Goal: Information Seeking & Learning: Learn about a topic

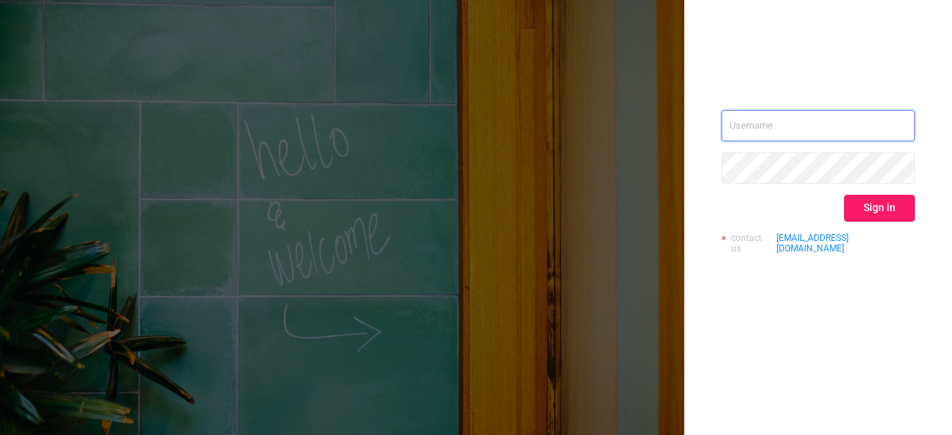
type input "[EMAIL_ADDRESS][DOMAIN_NAME]"
click at [886, 214] on button "Sign in" at bounding box center [879, 208] width 71 height 27
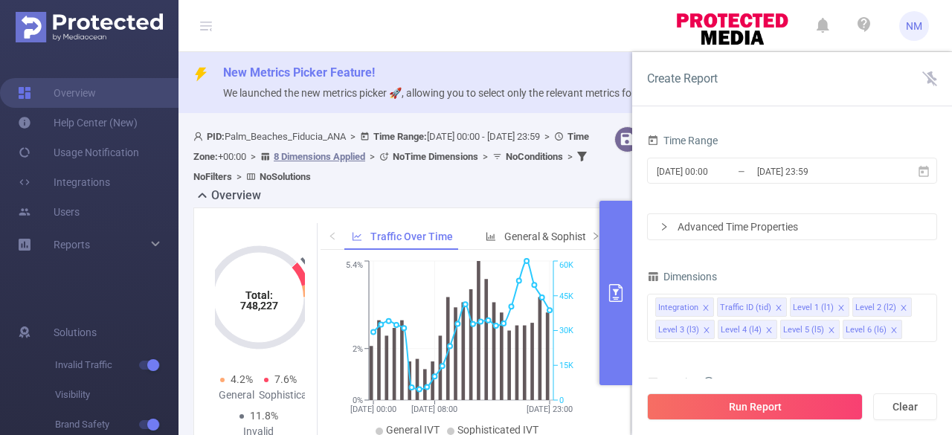
click at [931, 271] on div "Dimensions" at bounding box center [792, 278] width 290 height 25
click at [928, 176] on icon at bounding box center [924, 170] width 10 height 11
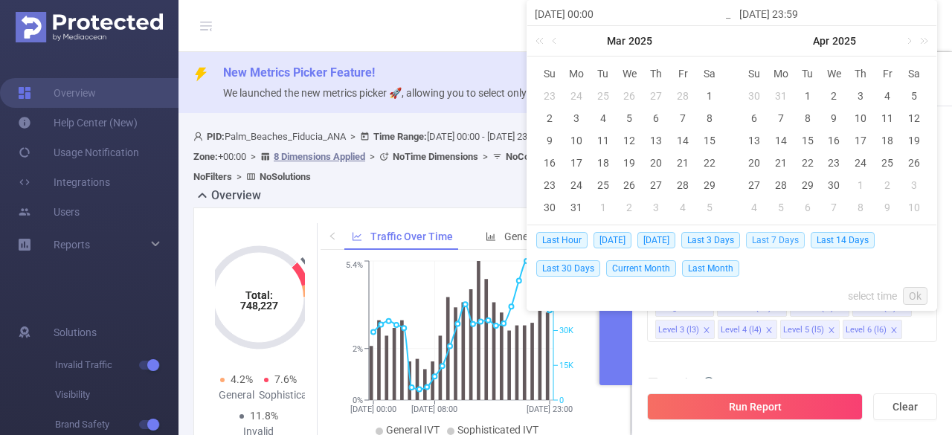
click at [763, 241] on span "Last 7 Days" at bounding box center [775, 240] width 59 height 16
type input "[DATE] 00:00"
type input "[DATE] 23:59"
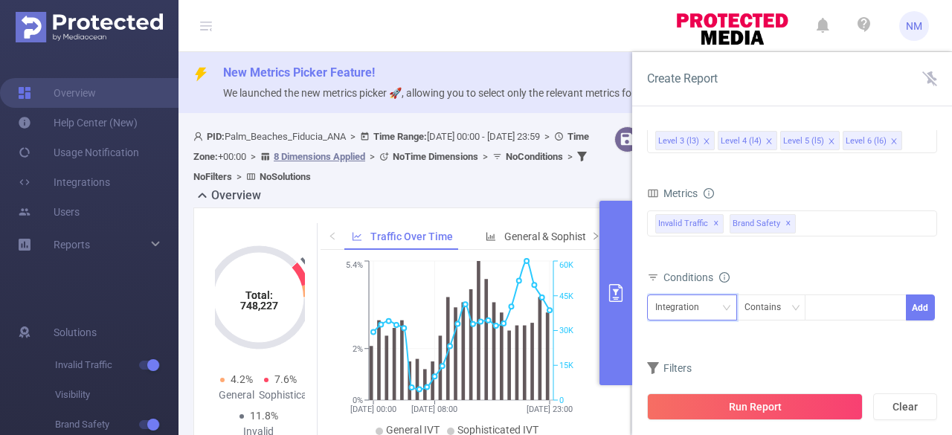
click at [681, 307] on div "Integration" at bounding box center [682, 307] width 54 height 25
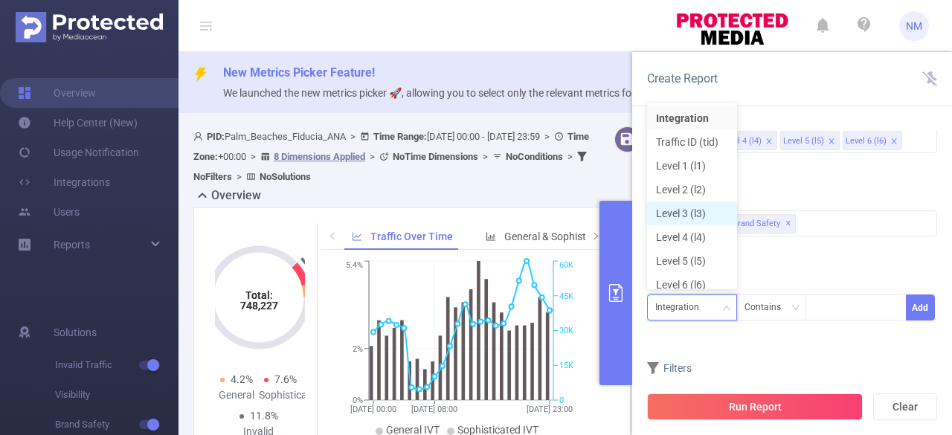
scroll to position [7, 0]
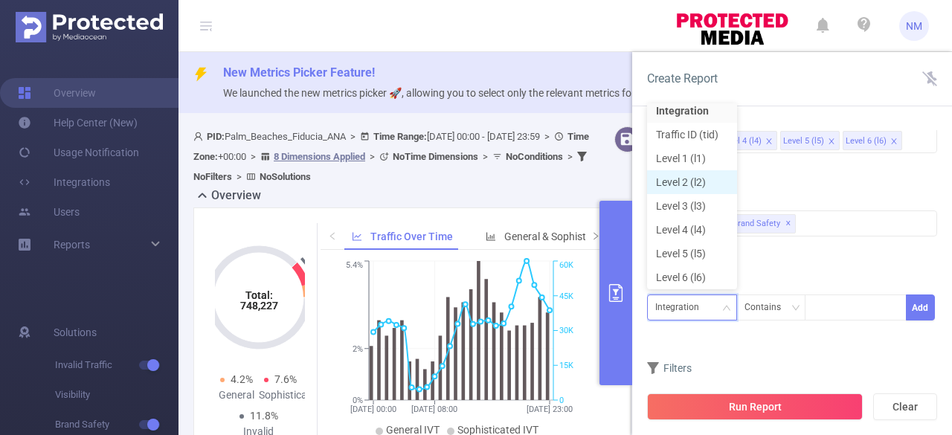
click at [680, 181] on li "Level 2 (l2)" at bounding box center [692, 182] width 90 height 24
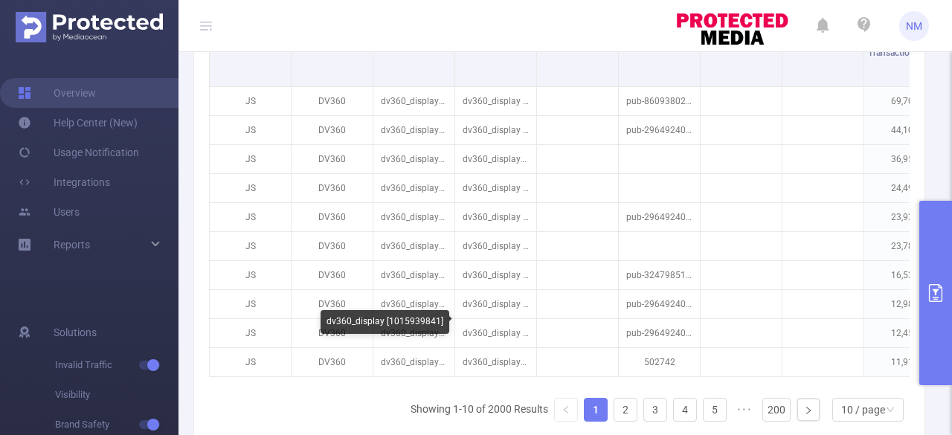
scroll to position [550, 0]
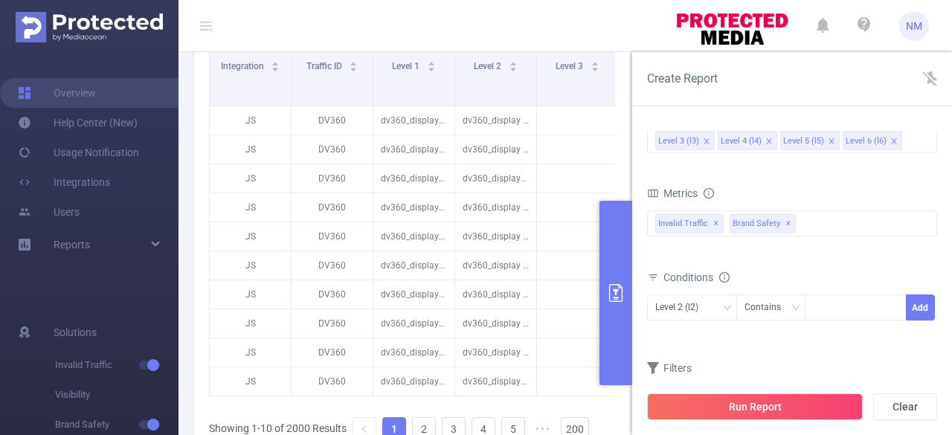
click at [930, 245] on div "Total General IVT Data Centers Disclosed Bots Known Crawlers Irregular Activity…" at bounding box center [792, 232] width 290 height 44
click at [850, 306] on div at bounding box center [856, 307] width 86 height 25
type input "dv360_display"
click at [919, 301] on button "Add" at bounding box center [920, 308] width 29 height 26
click at [783, 402] on button "Run Report" at bounding box center [755, 406] width 216 height 27
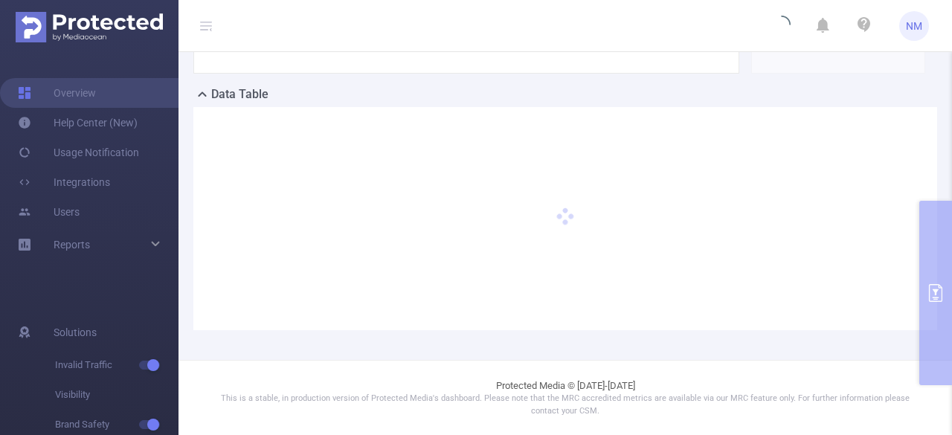
scroll to position [393, 0]
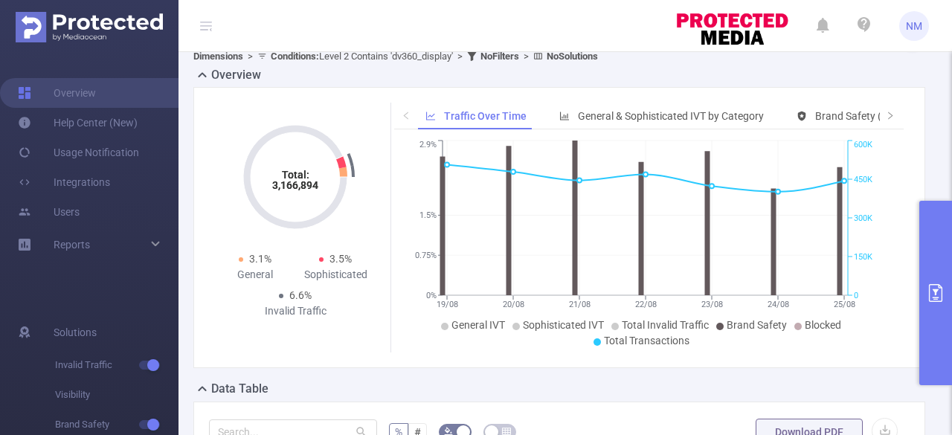
scroll to position [93, 0]
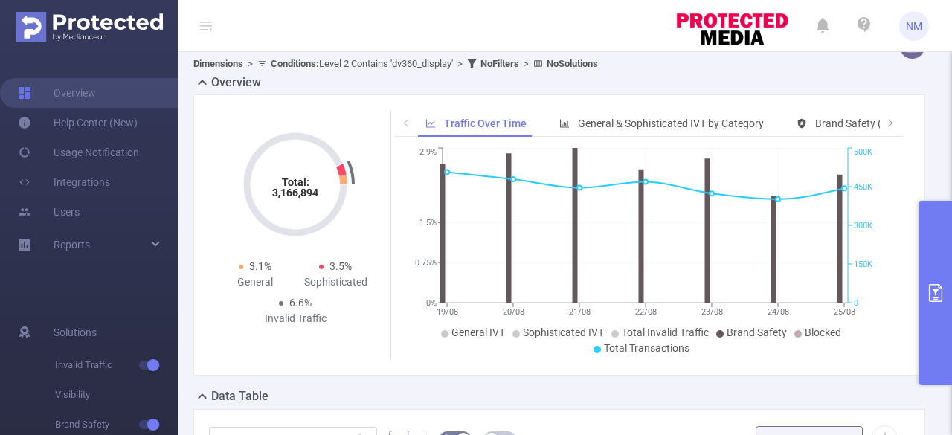
click at [528, 22] on header "NM" at bounding box center [476, 26] width 952 height 52
click at [539, 29] on header "NM" at bounding box center [476, 26] width 952 height 52
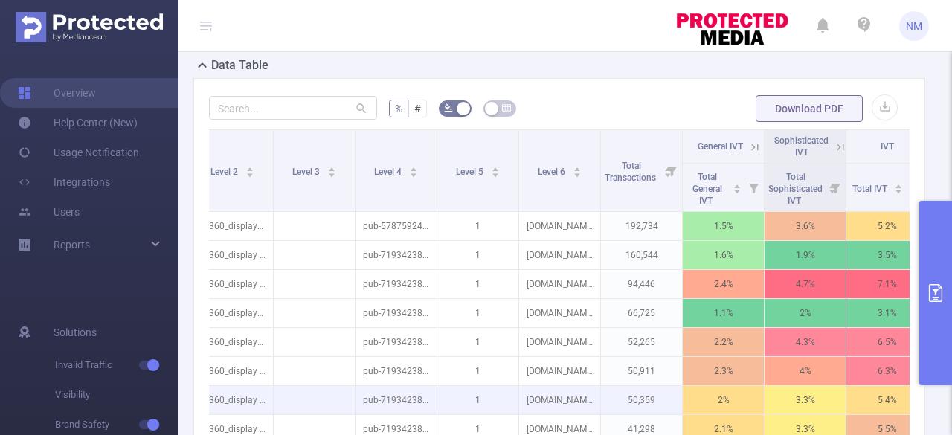
scroll to position [423, 0]
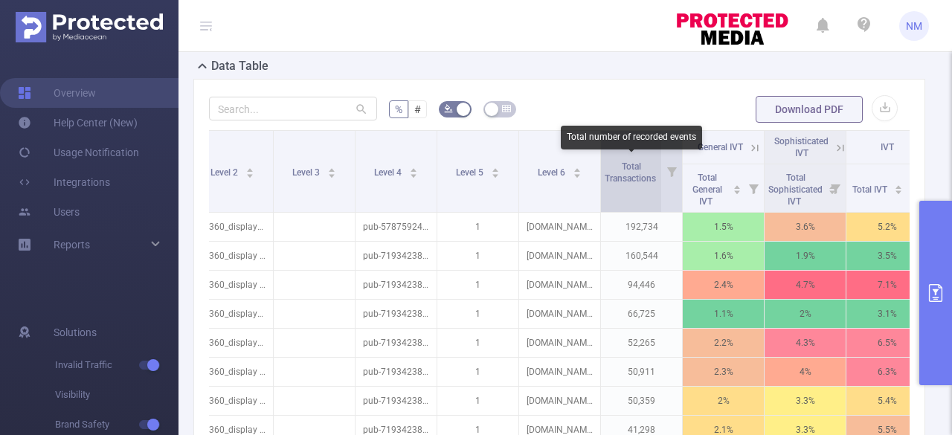
click at [644, 173] on span "Total Transactions" at bounding box center [632, 172] width 54 height 22
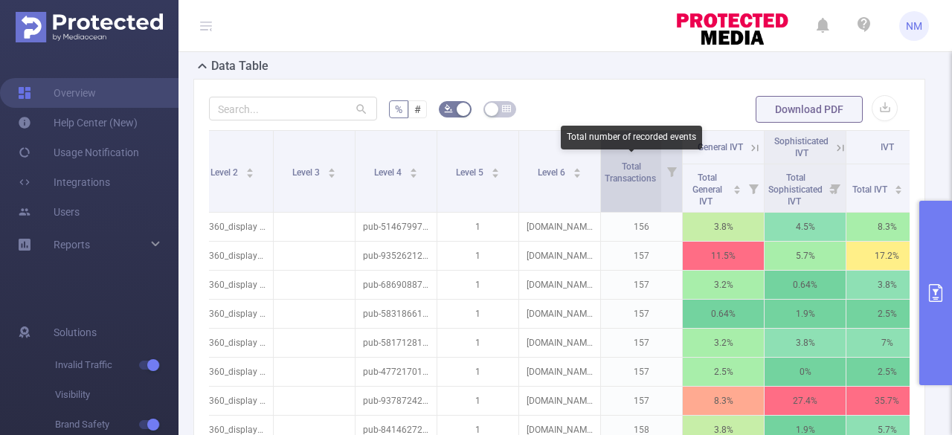
click at [644, 173] on span "Total Transactions" at bounding box center [632, 172] width 54 height 22
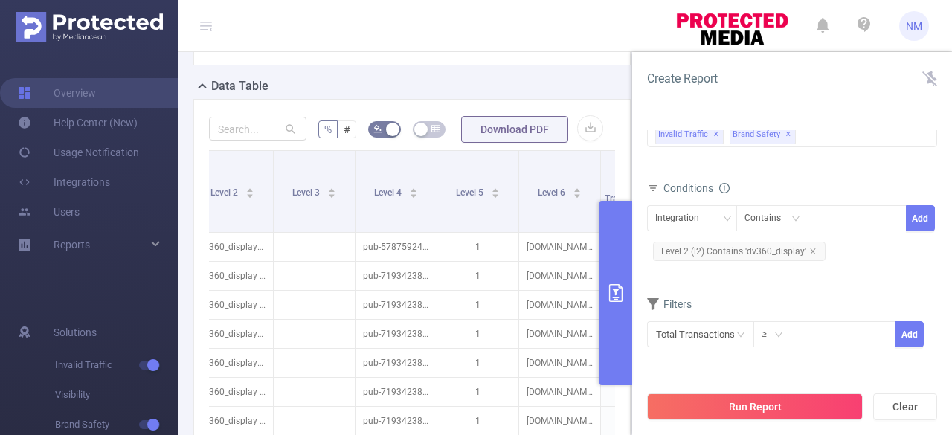
drag, startPoint x: 740, startPoint y: 329, endPoint x: 794, endPoint y: 295, distance: 64.2
drag, startPoint x: 794, startPoint y: 295, endPoint x: 740, endPoint y: 335, distance: 67.5
click at [740, 335] on icon "icon: close-circle" at bounding box center [740, 334] width 9 height 9
click at [740, 335] on icon "icon: down" at bounding box center [740, 334] width 9 height 9
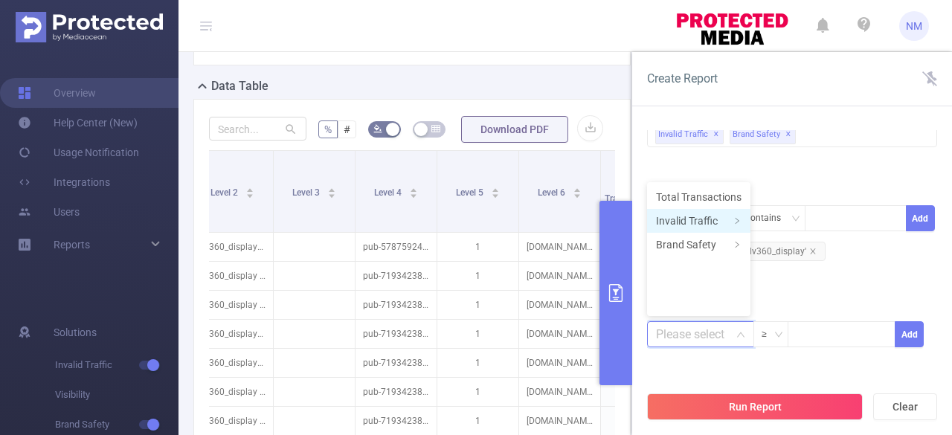
click at [683, 219] on li "Invalid Traffic" at bounding box center [698, 221] width 103 height 24
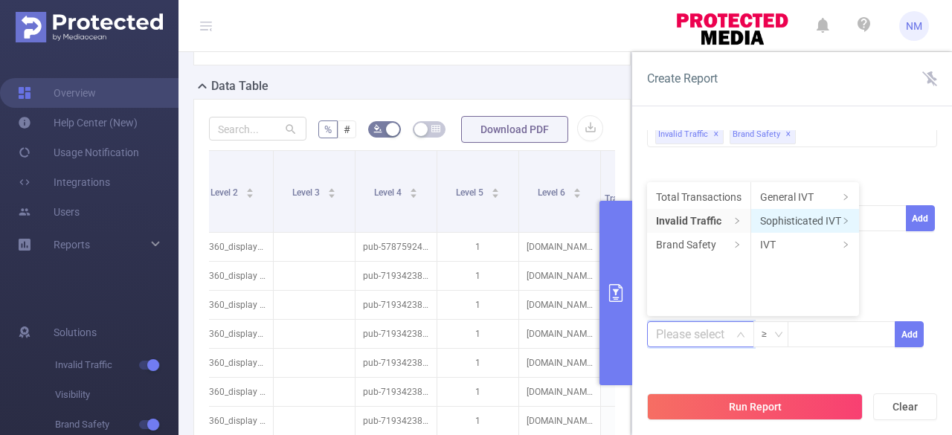
click at [800, 222] on li "Sophisticated IVT" at bounding box center [805, 221] width 108 height 24
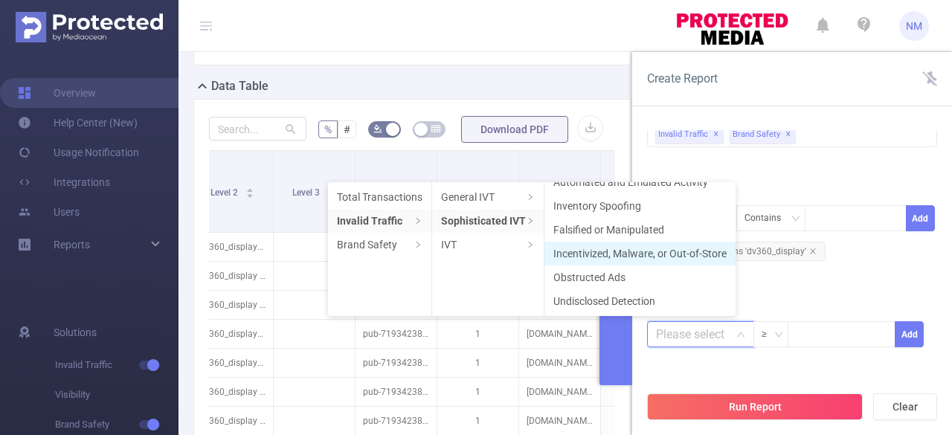
scroll to position [0, 0]
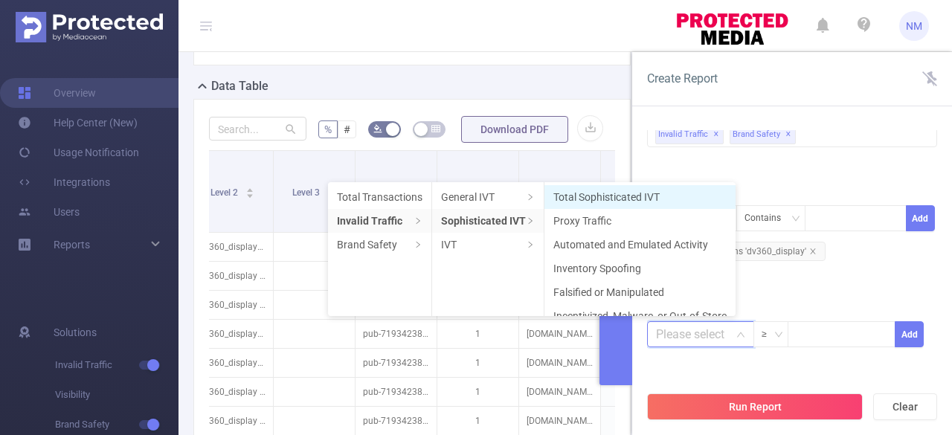
click at [565, 198] on li "Total Sophisticated IVT" at bounding box center [639, 197] width 191 height 24
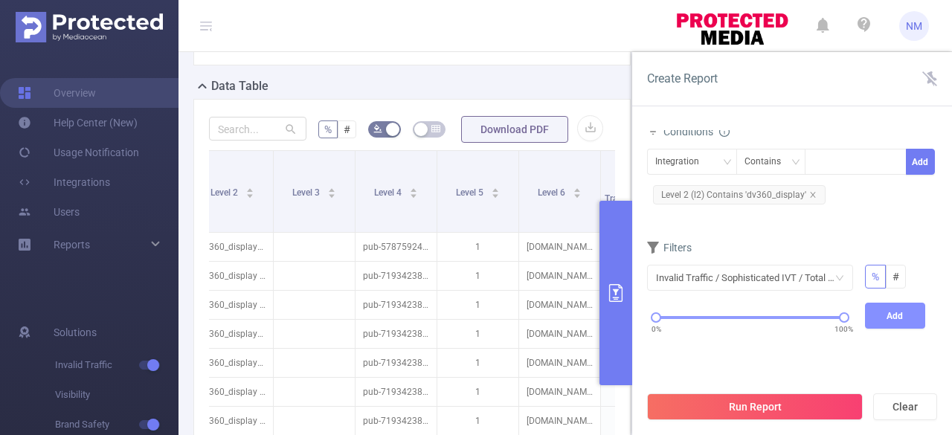
click at [890, 319] on button "Add" at bounding box center [895, 316] width 61 height 26
drag, startPoint x: 655, startPoint y: 315, endPoint x: 748, endPoint y: 307, distance: 93.3
click at [748, 307] on div "0% 100%" at bounding box center [750, 323] width 218 height 40
click at [878, 313] on button "Add" at bounding box center [895, 316] width 61 height 26
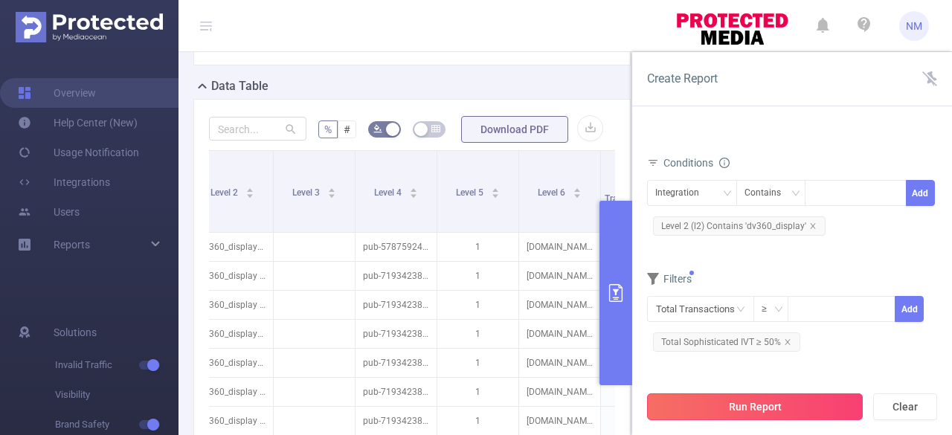
click at [782, 407] on button "Run Report" at bounding box center [755, 406] width 216 height 27
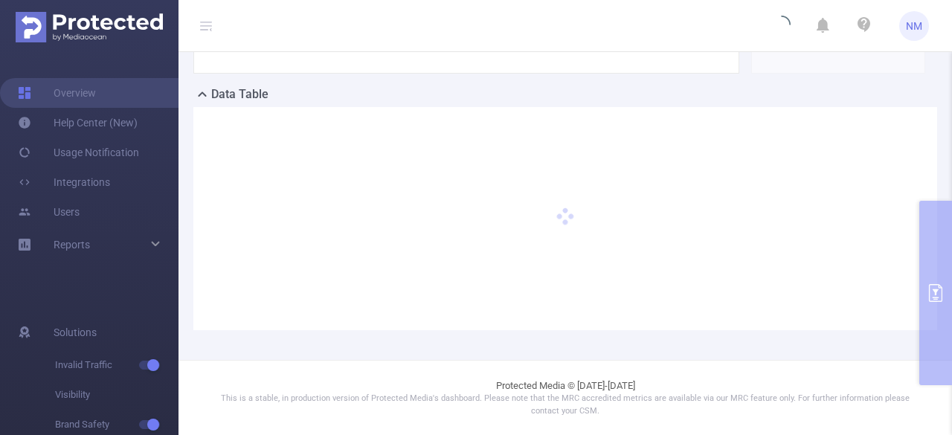
scroll to position [393, 0]
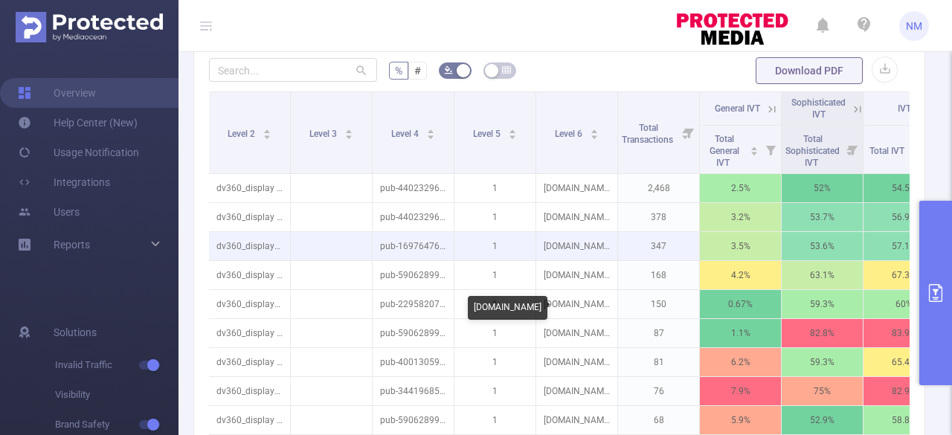
scroll to position [465, 0]
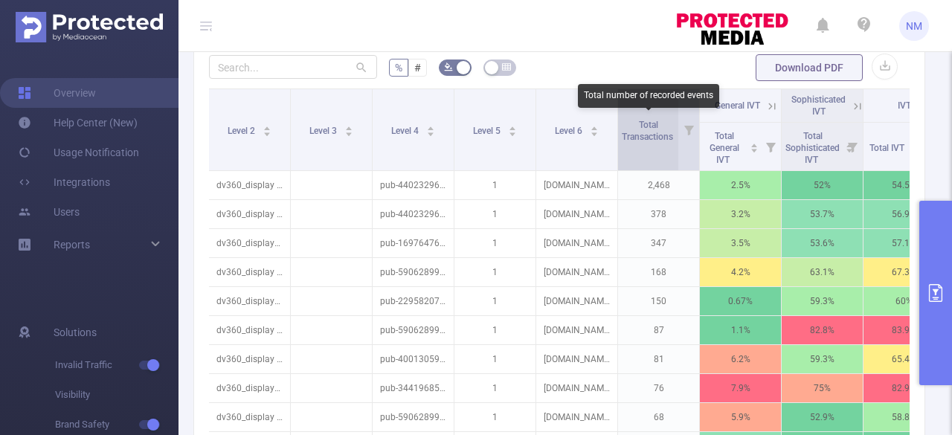
click at [645, 138] on span "Total Transactions" at bounding box center [649, 131] width 54 height 22
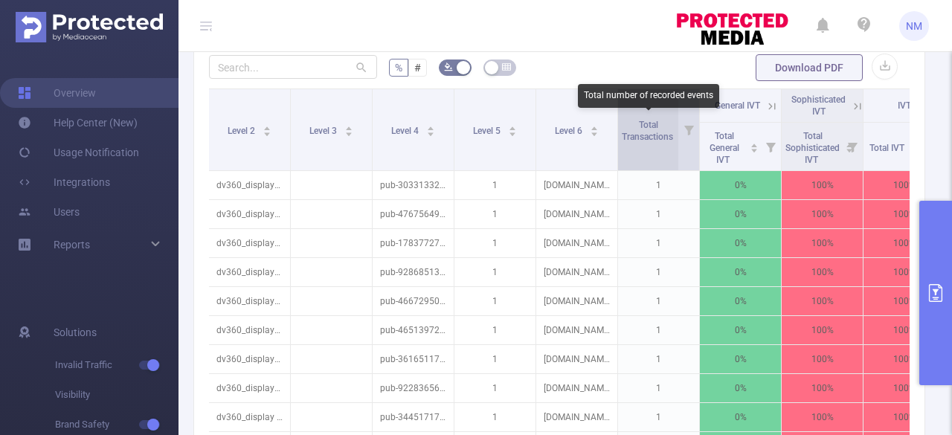
click at [645, 138] on span "Total Transactions" at bounding box center [649, 131] width 54 height 22
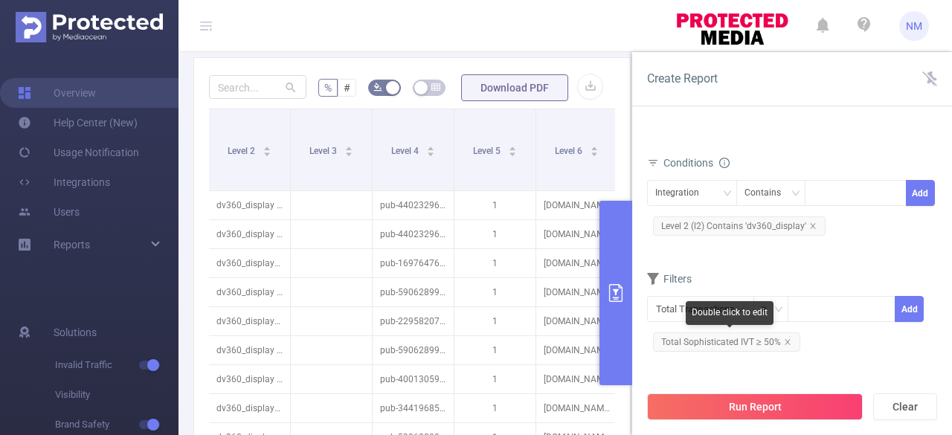
click at [741, 341] on span "Total Sophisticated IVT ≥ 50%" at bounding box center [726, 341] width 147 height 19
click at [790, 340] on span "Total Sophisticated IVT ≥ 50%" at bounding box center [726, 341] width 147 height 19
click at [788, 344] on span "Total Sophisticated IVT ≥ 50%" at bounding box center [726, 341] width 147 height 19
click at [787, 338] on icon "icon: close" at bounding box center [787, 341] width 7 height 7
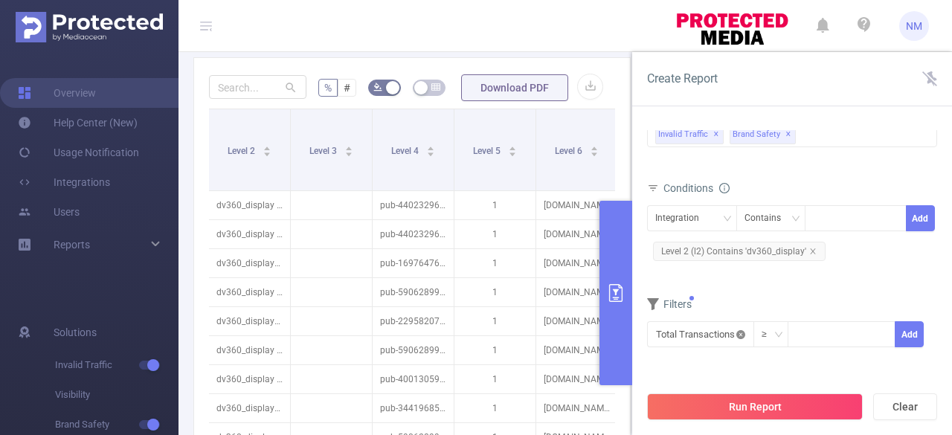
click at [741, 337] on icon "icon: close-circle" at bounding box center [740, 334] width 9 height 9
click at [739, 337] on icon "icon: down" at bounding box center [740, 334] width 9 height 9
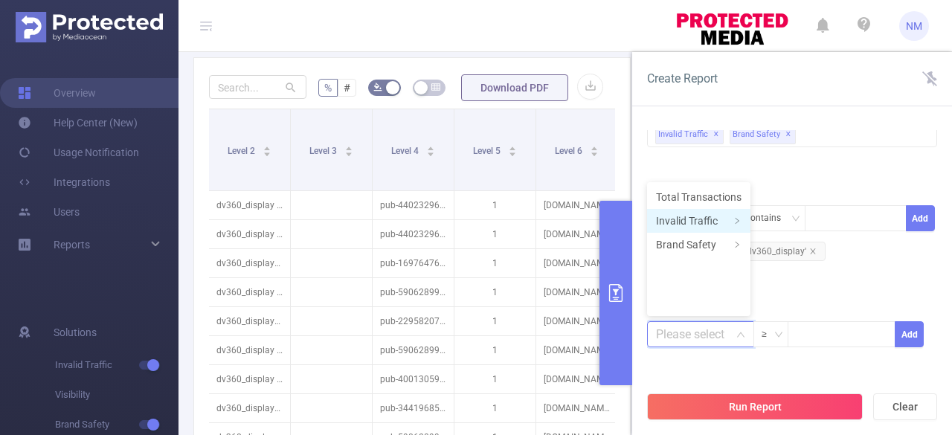
click at [699, 218] on li "Invalid Traffic" at bounding box center [698, 221] width 103 height 24
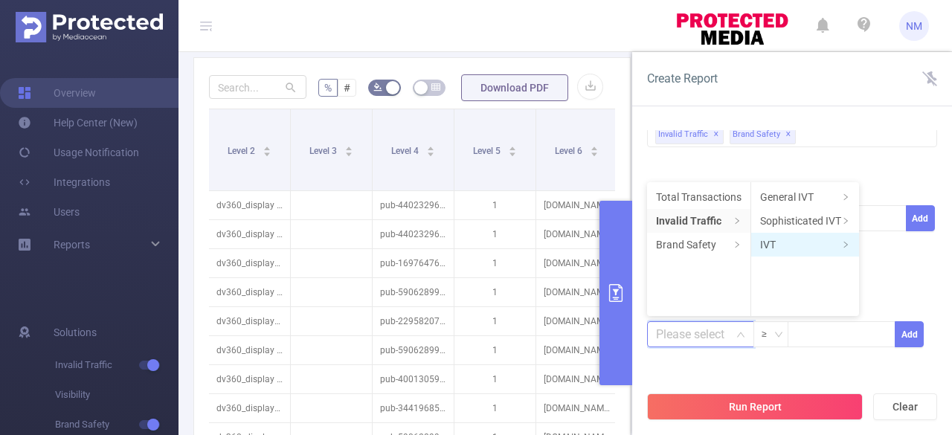
click at [778, 245] on li "IVT" at bounding box center [805, 245] width 108 height 24
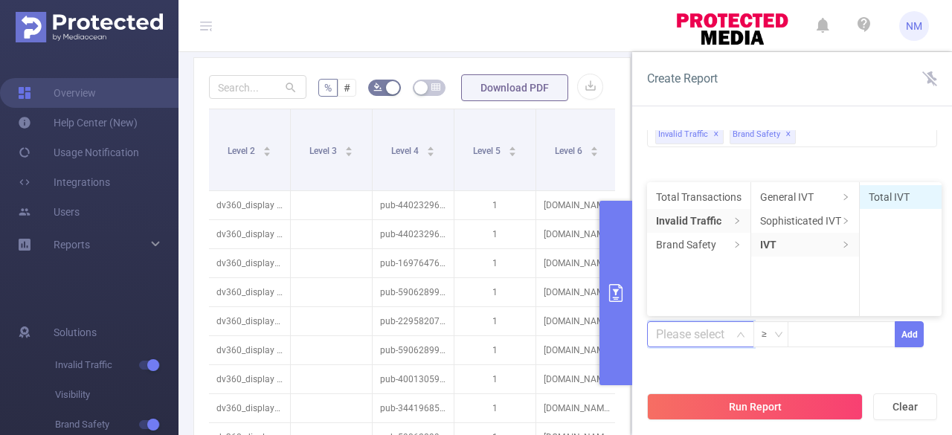
click at [896, 191] on li "Total IVT" at bounding box center [901, 197] width 82 height 24
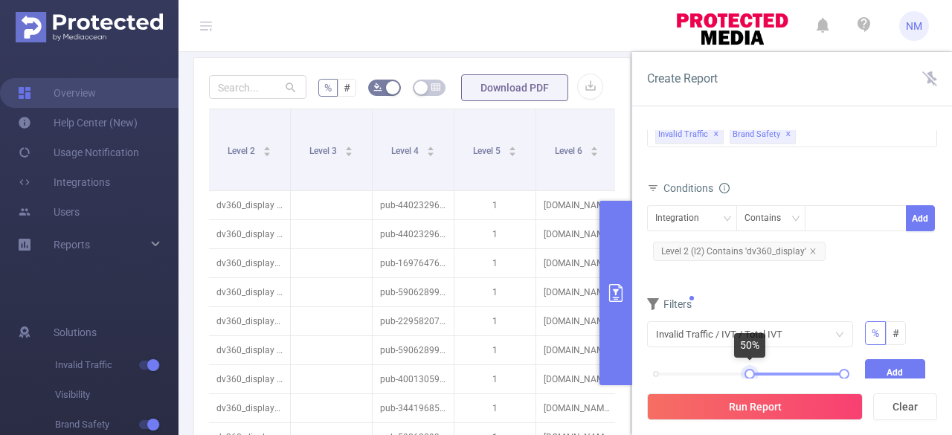
drag, startPoint x: 658, startPoint y: 373, endPoint x: 751, endPoint y: 359, distance: 93.9
click at [751, 359] on body "NM Overview Help Center (New) Usage Notification Integrations Users Reports Sol…" at bounding box center [476, 217] width 952 height 435
click at [898, 359] on button "Add" at bounding box center [895, 372] width 61 height 26
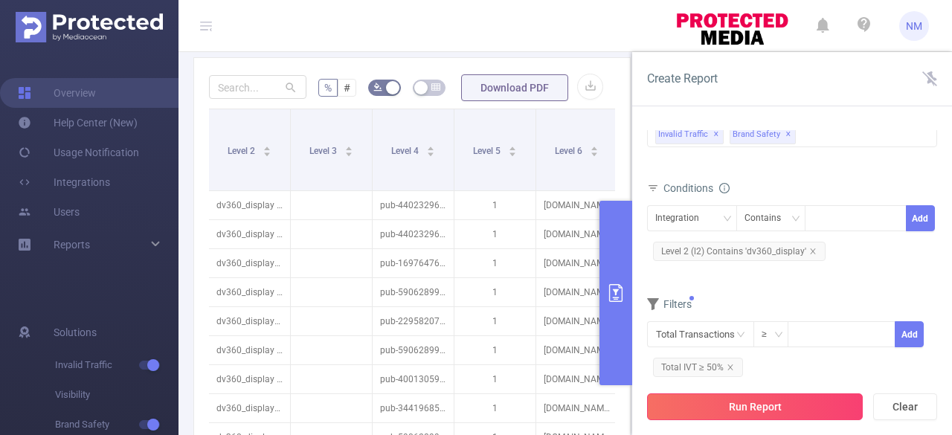
click at [787, 408] on button "Run Report" at bounding box center [755, 406] width 216 height 27
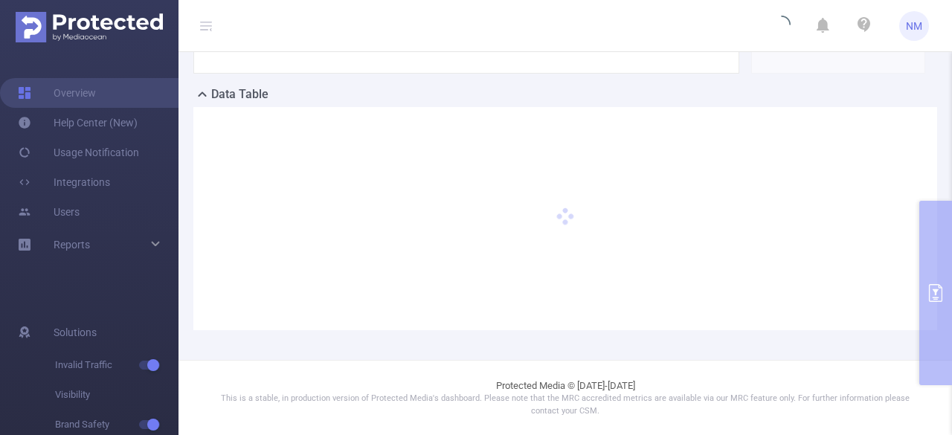
scroll to position [393, 0]
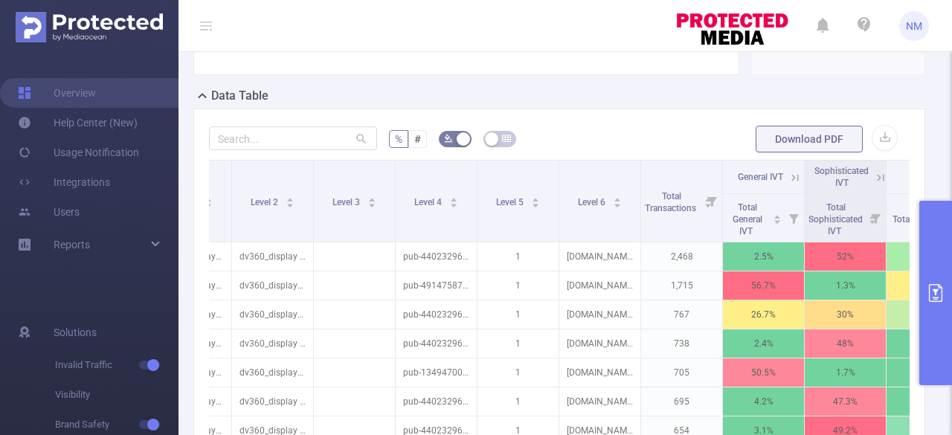
scroll to position [0, 229]
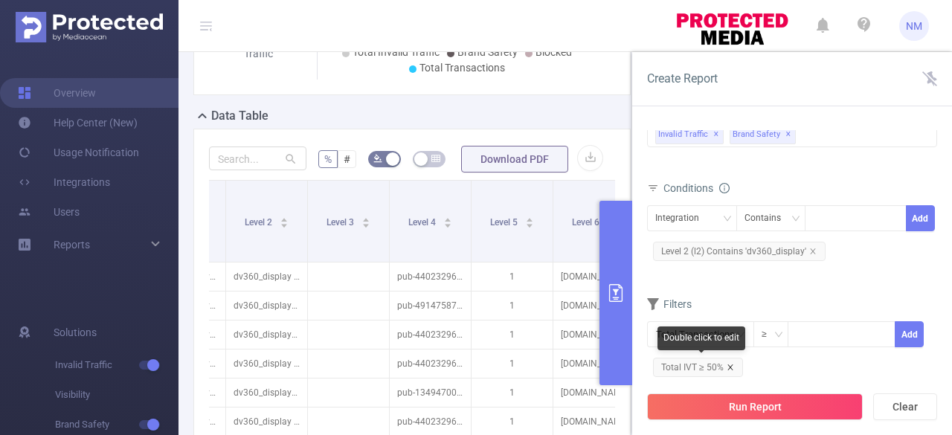
click at [729, 367] on icon "icon: close" at bounding box center [730, 367] width 7 height 7
click at [733, 337] on input "text" at bounding box center [700, 334] width 107 height 26
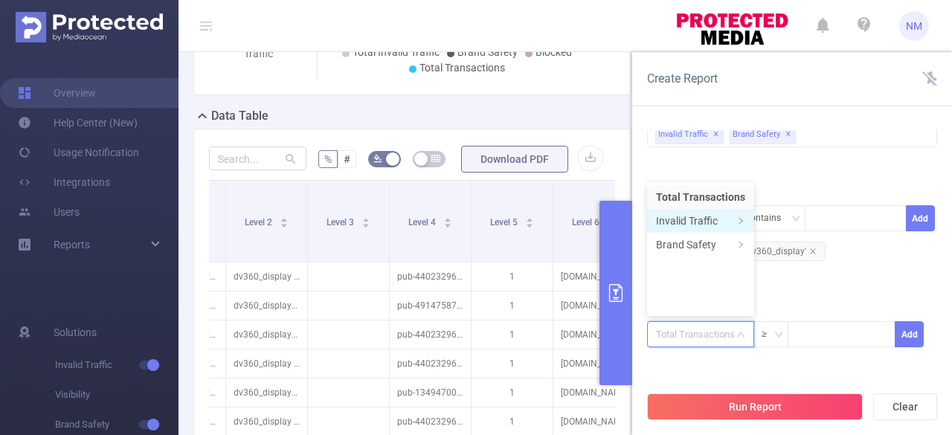
click at [700, 222] on li "Invalid Traffic" at bounding box center [700, 221] width 107 height 24
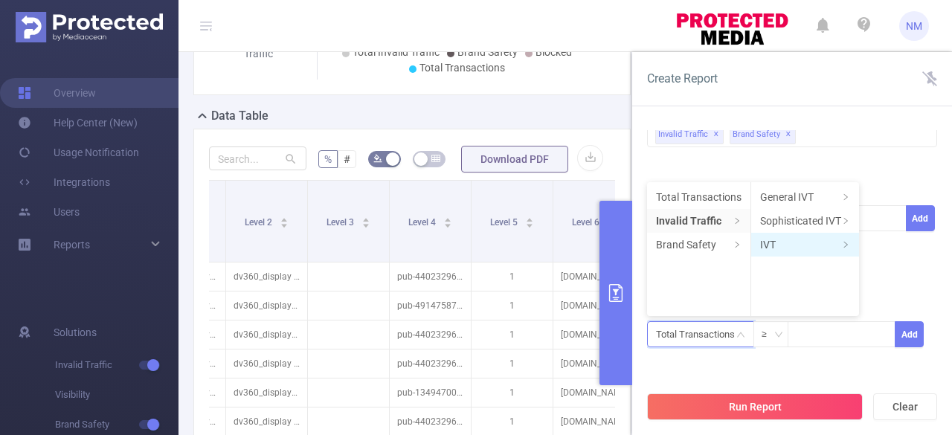
click at [796, 238] on li "IVT" at bounding box center [805, 245] width 108 height 24
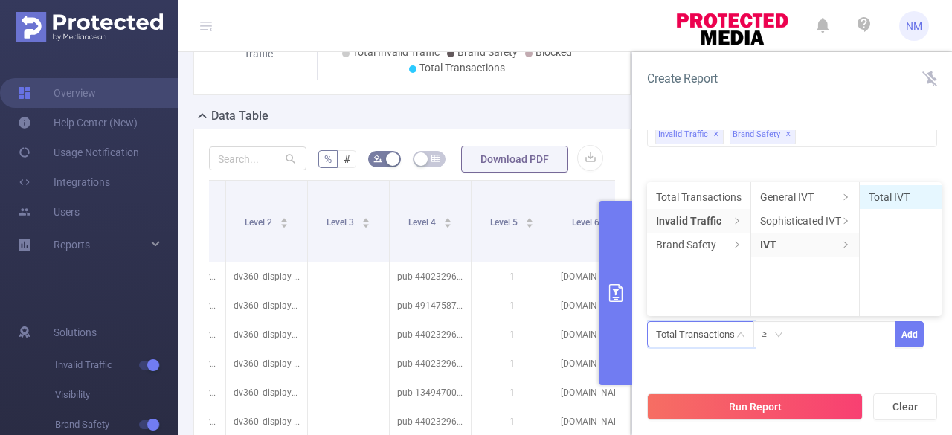
click at [890, 196] on li "Total IVT" at bounding box center [901, 197] width 82 height 24
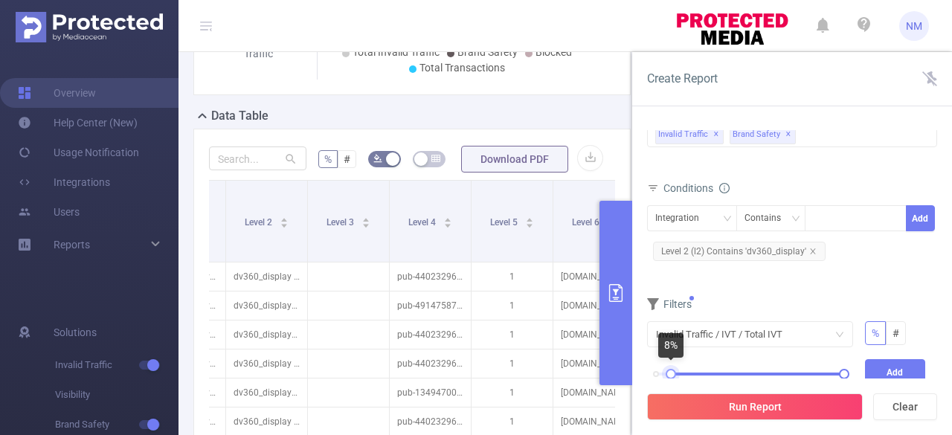
drag, startPoint x: 655, startPoint y: 372, endPoint x: 671, endPoint y: 368, distance: 16.1
click at [671, 369] on div at bounding box center [671, 374] width 10 height 10
click at [900, 372] on button "Add" at bounding box center [895, 372] width 61 height 26
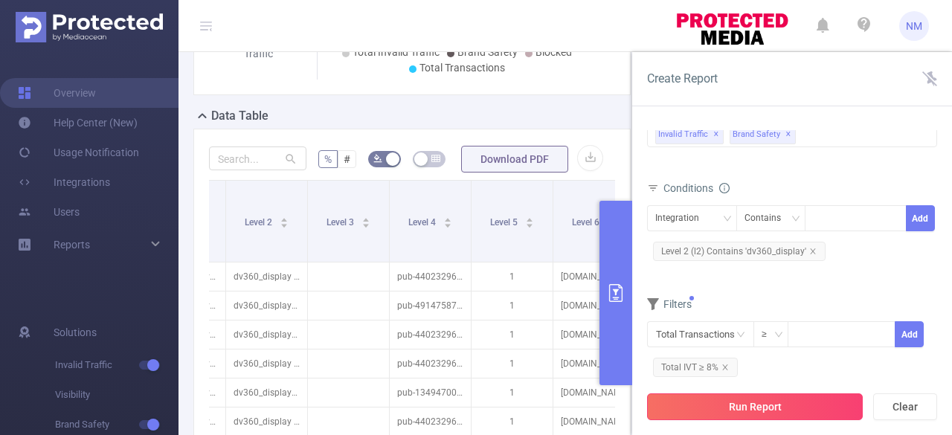
click at [776, 407] on button "Run Report" at bounding box center [755, 406] width 216 height 27
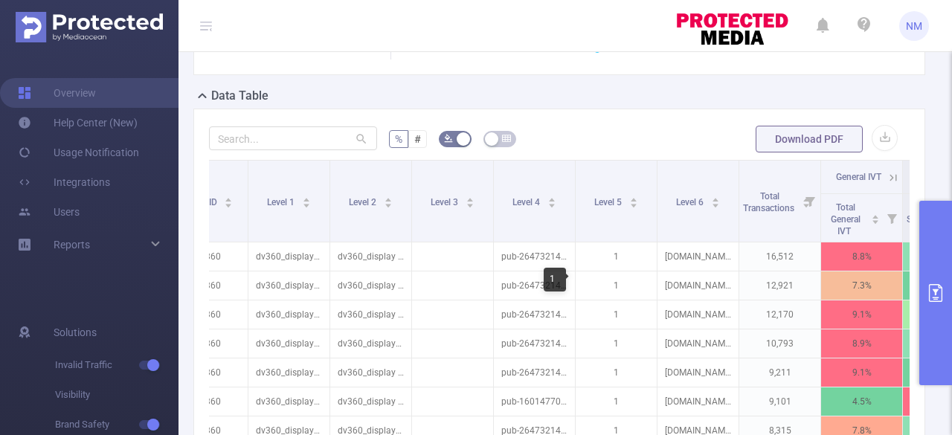
scroll to position [0, 188]
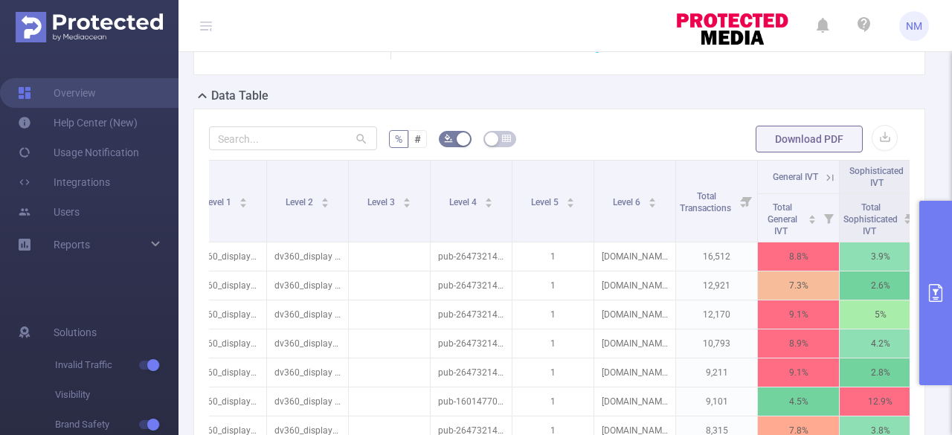
click at [518, 22] on header "NM" at bounding box center [476, 26] width 952 height 52
click at [520, 22] on header "NM" at bounding box center [476, 26] width 952 height 52
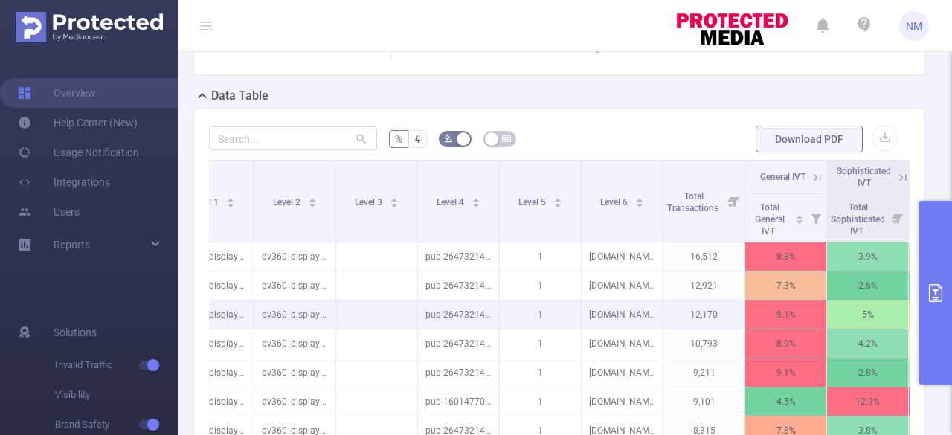
scroll to position [0, 245]
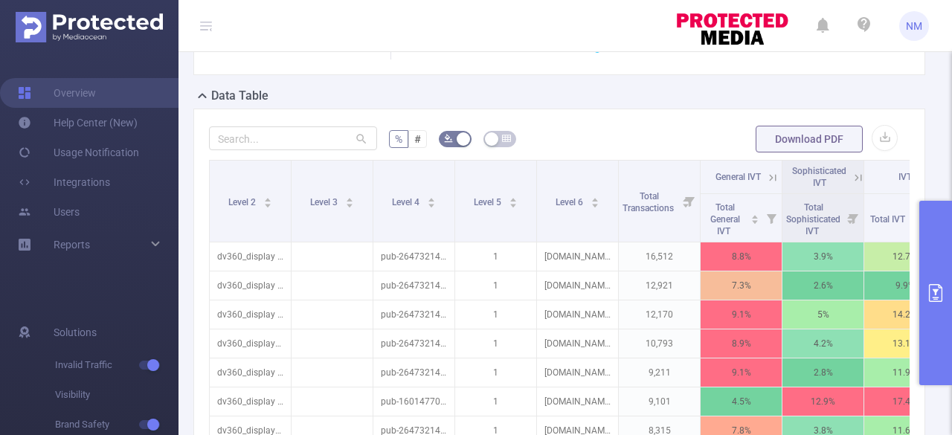
click at [655, 127] on form "% # Download PDF" at bounding box center [559, 139] width 701 height 30
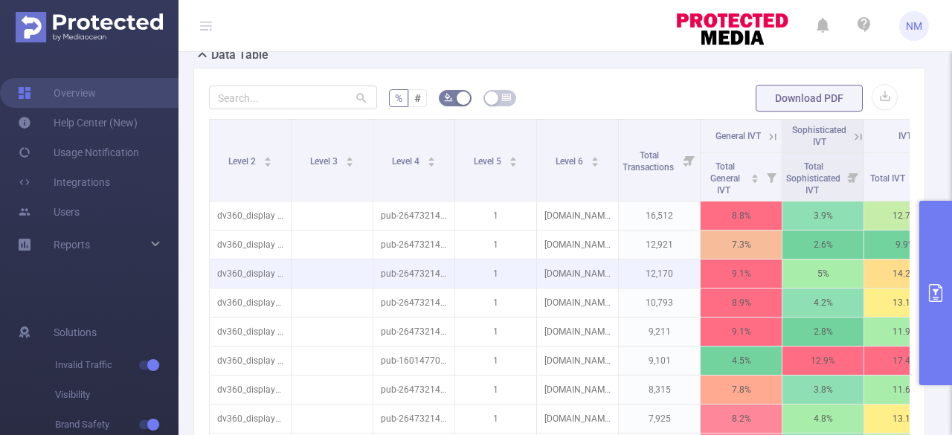
scroll to position [445, 0]
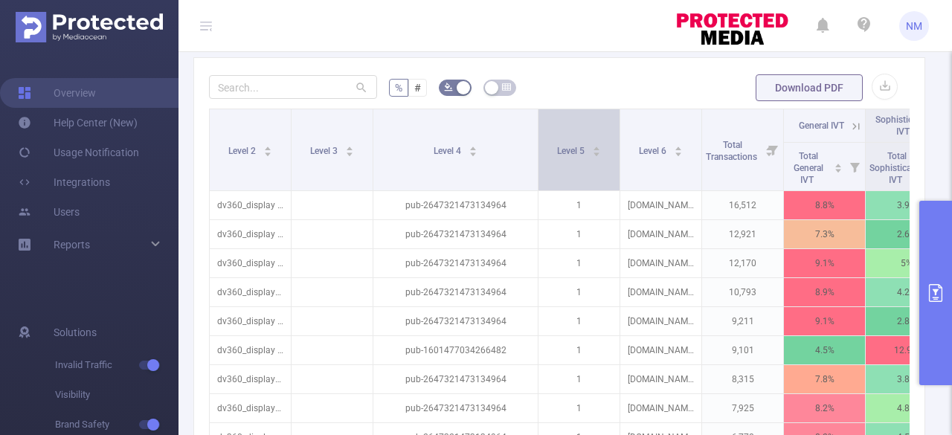
drag, startPoint x: 454, startPoint y: 132, endPoint x: 537, endPoint y: 139, distance: 83.6
click at [537, 139] on span at bounding box center [537, 149] width 7 height 81
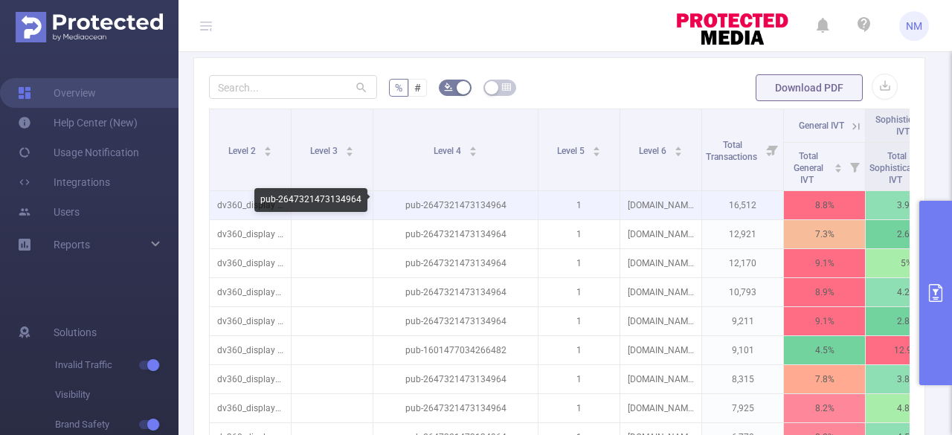
click at [481, 202] on p "pub-2647321473134964" at bounding box center [455, 205] width 164 height 28
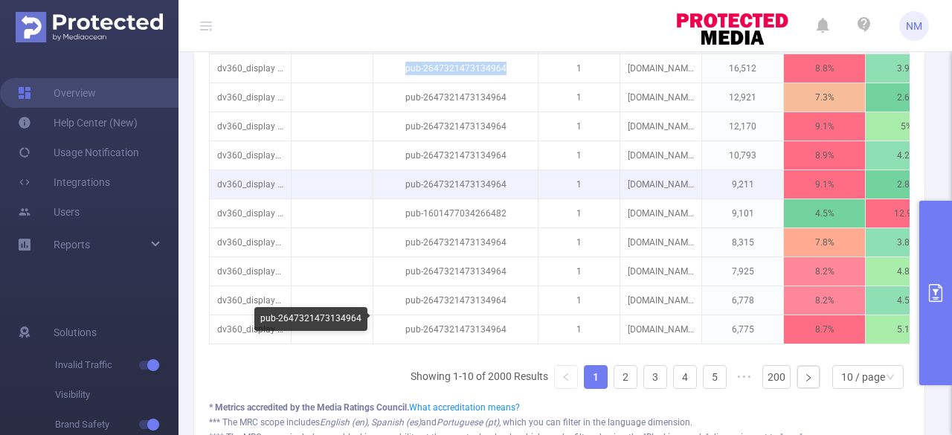
scroll to position [603, 0]
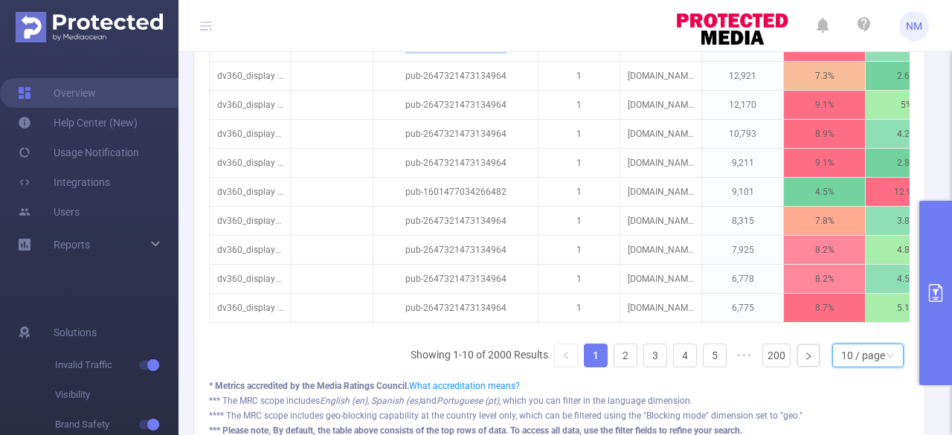
click at [841, 364] on div "10 / page" at bounding box center [863, 355] width 44 height 22
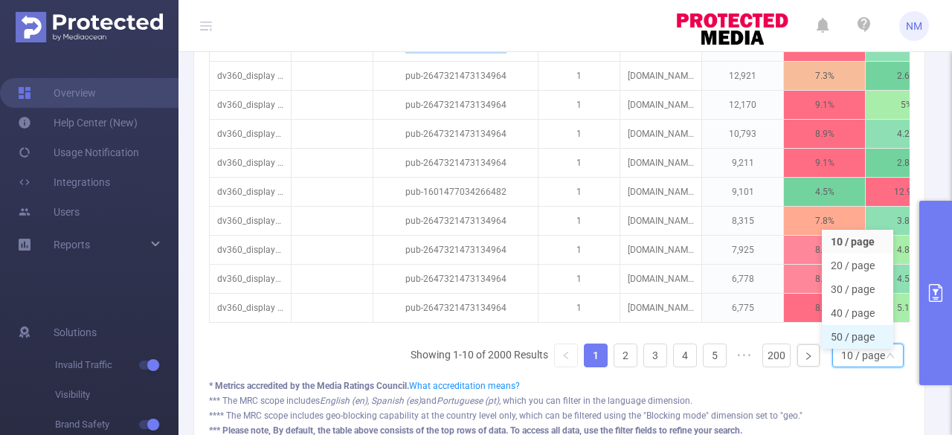
click at [843, 333] on li "50 / page" at bounding box center [857, 337] width 71 height 24
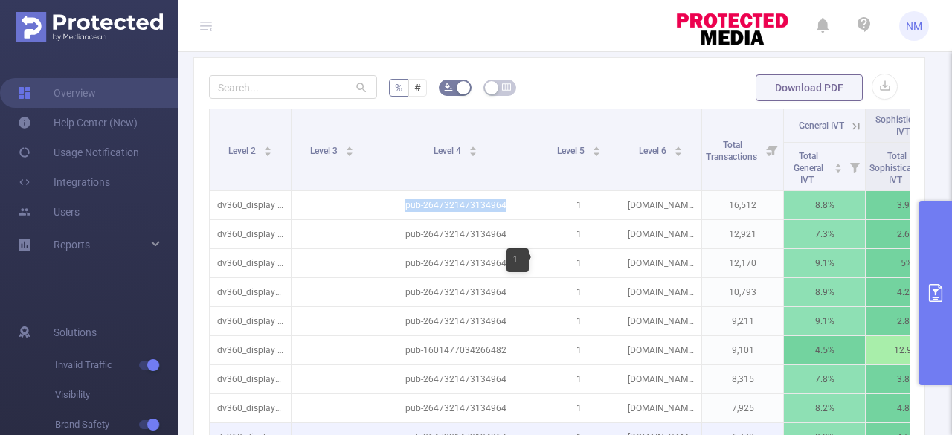
scroll to position [444, 0]
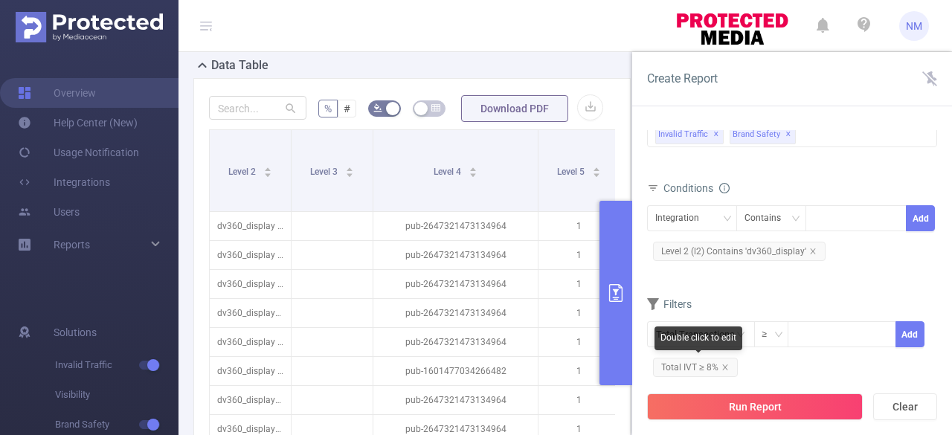
click at [693, 369] on span "Total IVT ≥ 8%" at bounding box center [695, 367] width 85 height 19
click at [687, 365] on span "Total IVT ≥ 8%" at bounding box center [695, 367] width 85 height 19
click at [723, 364] on icon "icon: close" at bounding box center [724, 366] width 5 height 5
click at [725, 335] on input "text" at bounding box center [700, 334] width 107 height 26
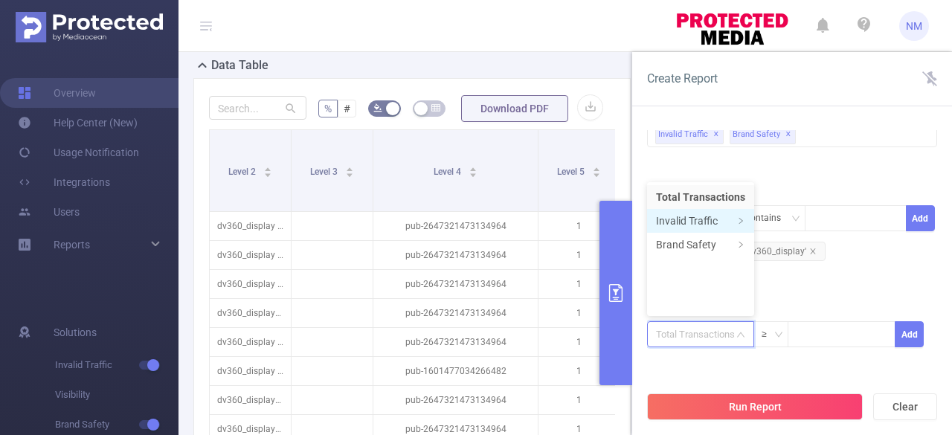
click at [698, 219] on li "Invalid Traffic" at bounding box center [700, 221] width 107 height 24
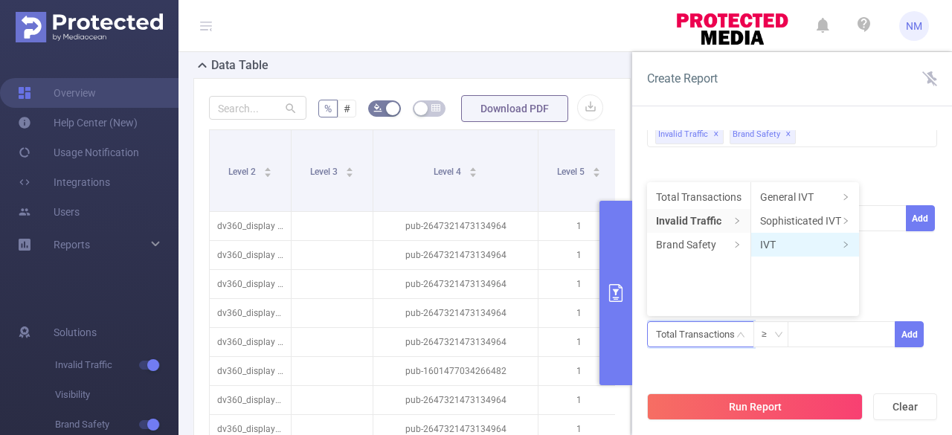
click at [820, 243] on li "IVT" at bounding box center [805, 245] width 108 height 24
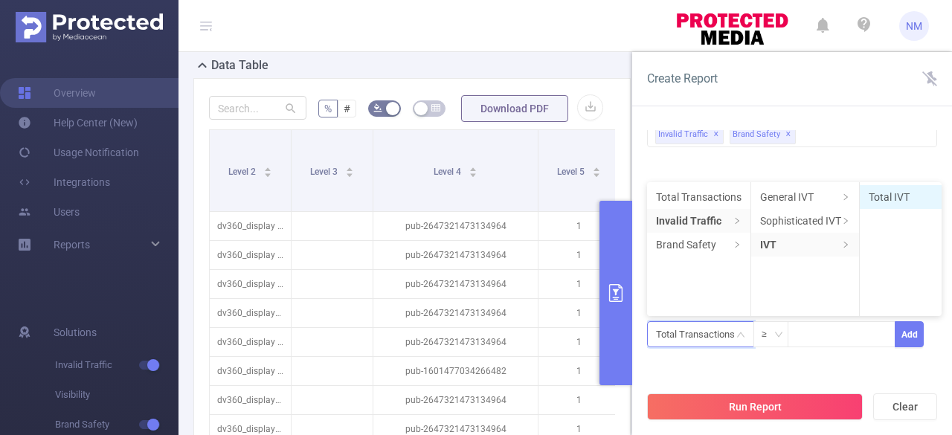
click at [888, 196] on li "Total IVT" at bounding box center [901, 197] width 82 height 24
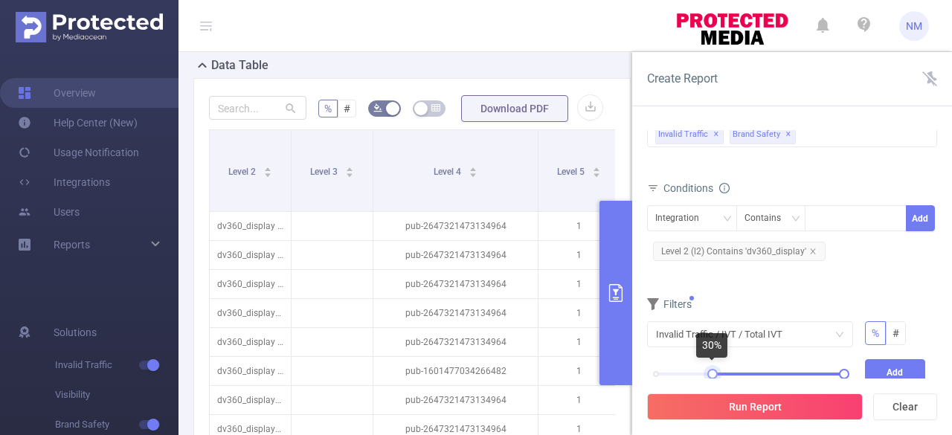
drag, startPoint x: 658, startPoint y: 376, endPoint x: 714, endPoint y: 370, distance: 56.1
click at [714, 370] on div at bounding box center [712, 374] width 10 height 10
click at [875, 364] on button "Add" at bounding box center [895, 372] width 61 height 26
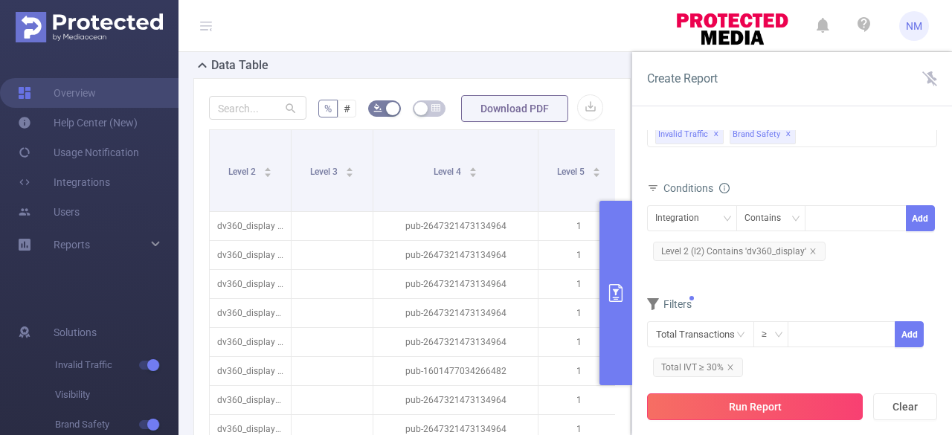
click at [803, 408] on button "Run Report" at bounding box center [755, 406] width 216 height 27
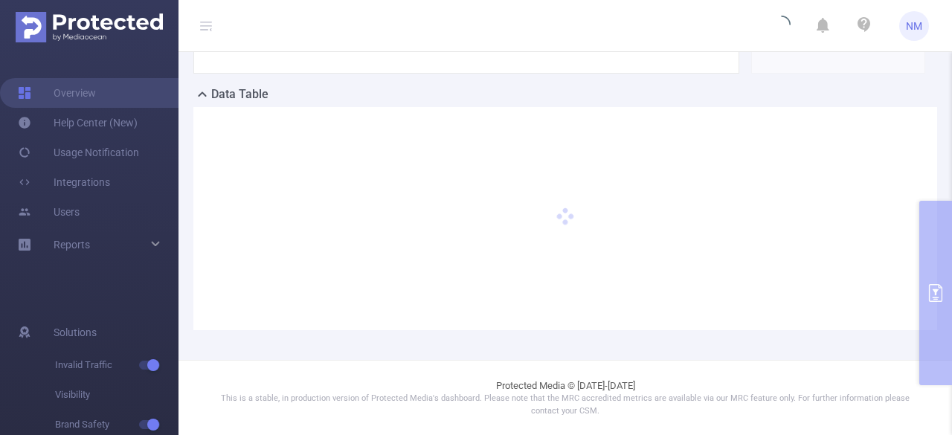
scroll to position [393, 0]
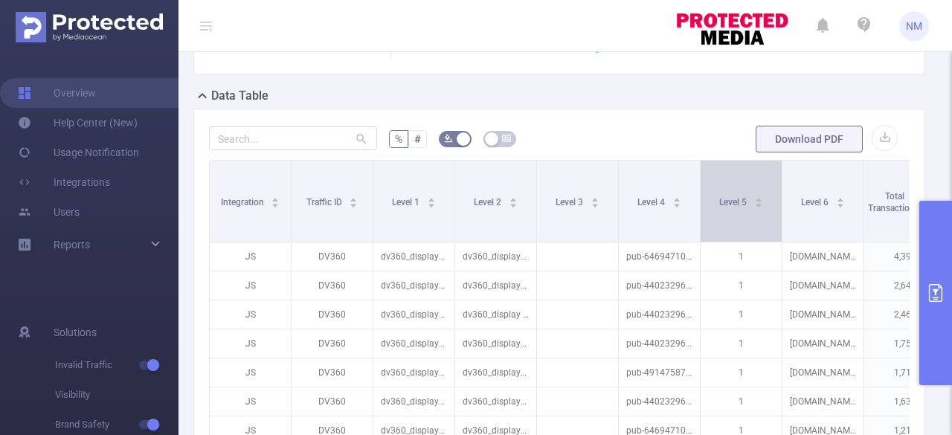
click at [719, 201] on div "Level 5" at bounding box center [741, 200] width 44 height 15
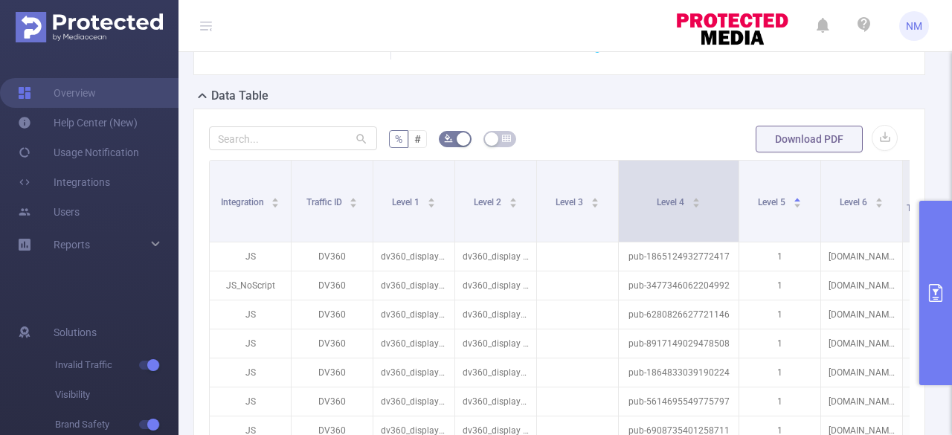
drag, startPoint x: 698, startPoint y: 201, endPoint x: 748, endPoint y: 199, distance: 49.9
click at [742, 199] on span at bounding box center [738, 201] width 7 height 81
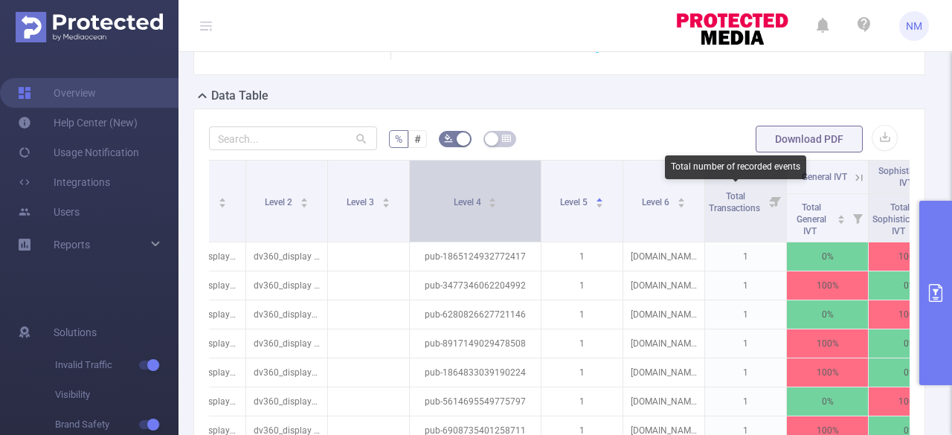
scroll to position [0, 249]
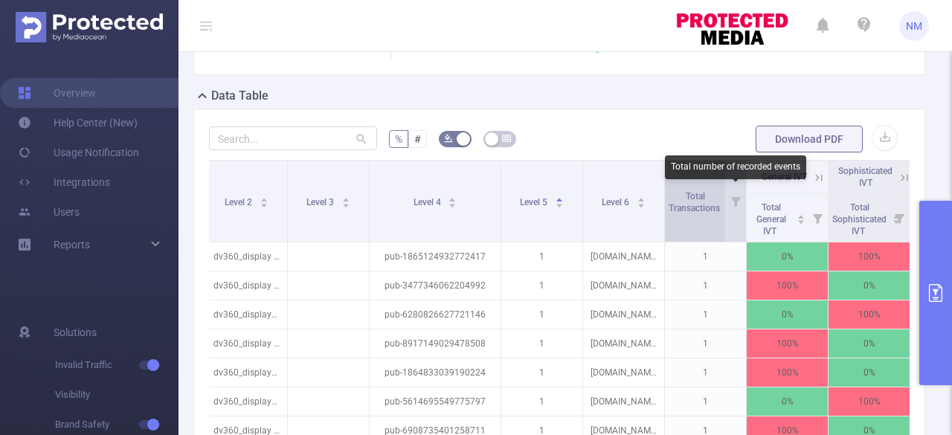
click at [689, 208] on span "Total Transactions" at bounding box center [696, 202] width 54 height 22
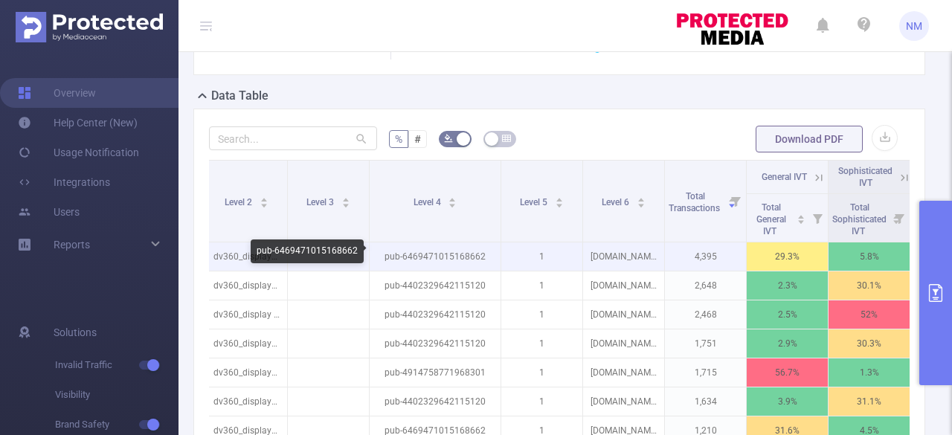
click at [434, 254] on p "pub-6469471015168662" at bounding box center [435, 256] width 131 height 28
copy p "pub-6469471015168662"
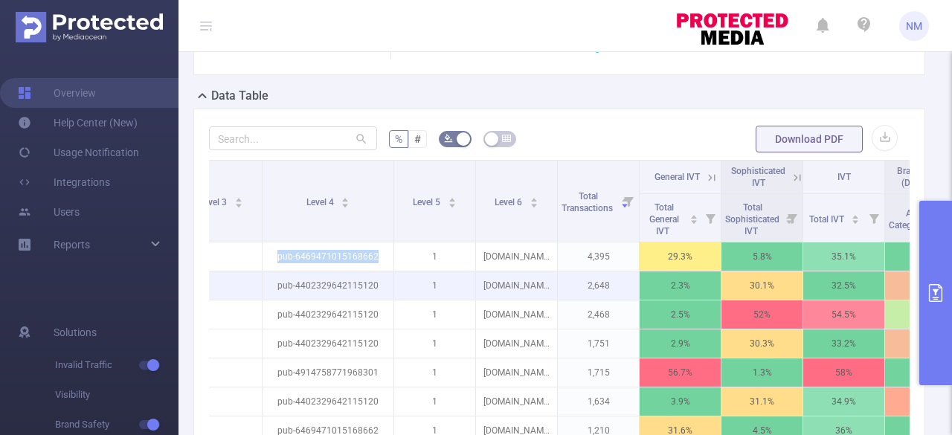
scroll to position [0, 356]
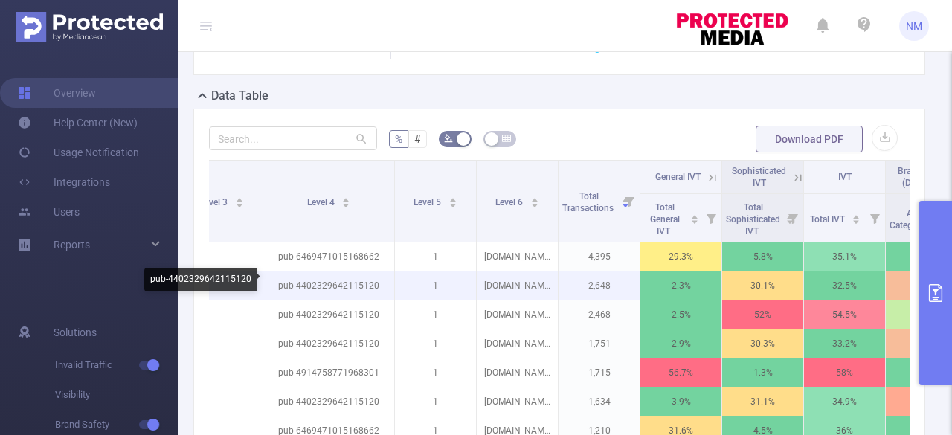
click at [346, 282] on p "pub-4402329642115120" at bounding box center [328, 285] width 131 height 28
click at [331, 282] on p "pub-4402329642115120" at bounding box center [328, 285] width 131 height 28
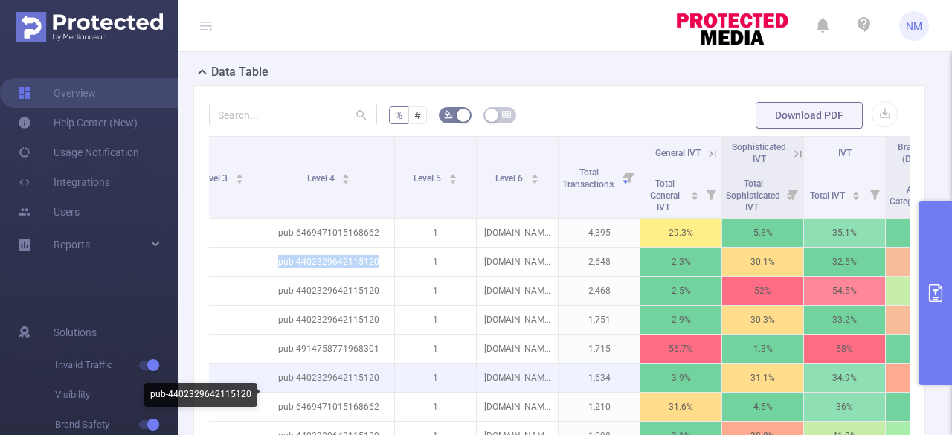
scroll to position [441, 0]
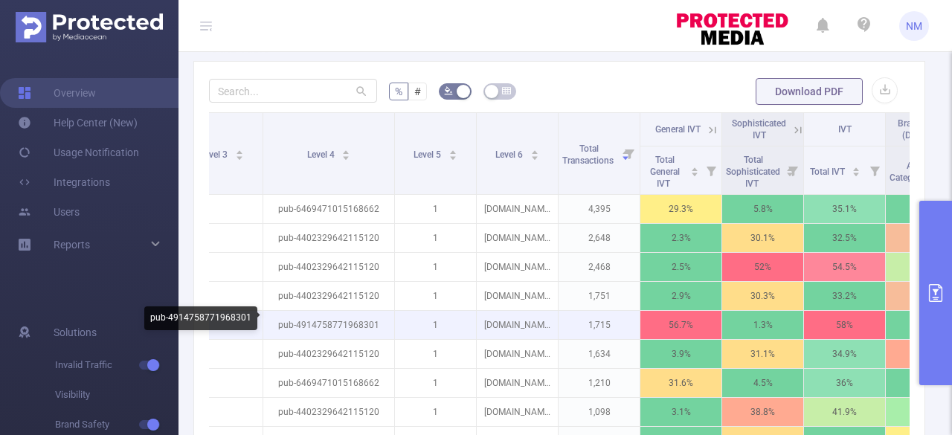
click at [344, 321] on p "pub-4914758771968301" at bounding box center [328, 325] width 131 height 28
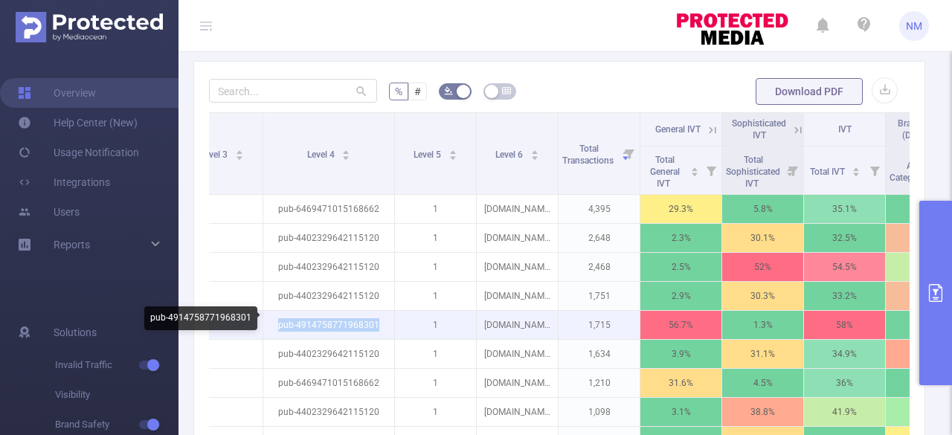
click at [344, 321] on p "pub-4914758771968301" at bounding box center [328, 325] width 131 height 28
copy p "pub-4914758771968301"
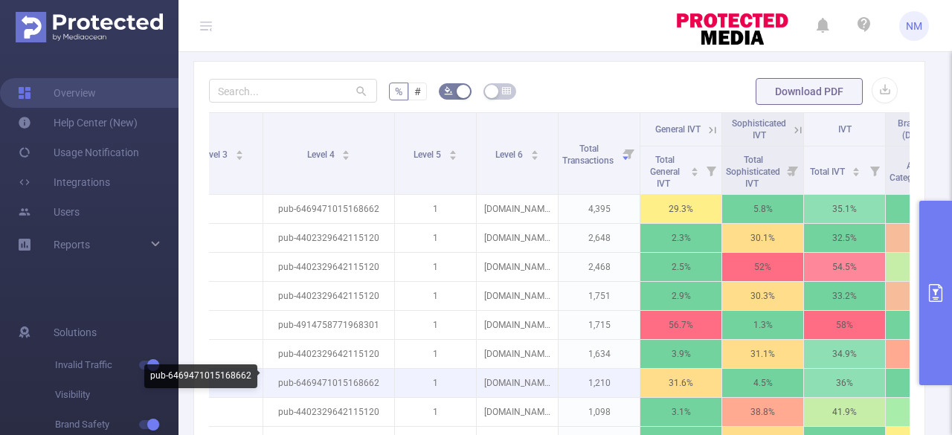
click at [329, 376] on p "pub-6469471015168662" at bounding box center [328, 383] width 131 height 28
copy p "pub-6469471015168662"
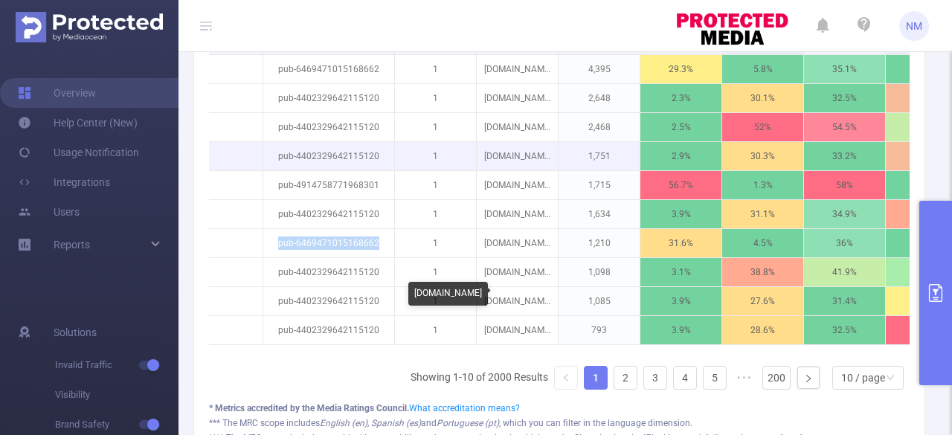
scroll to position [606, 0]
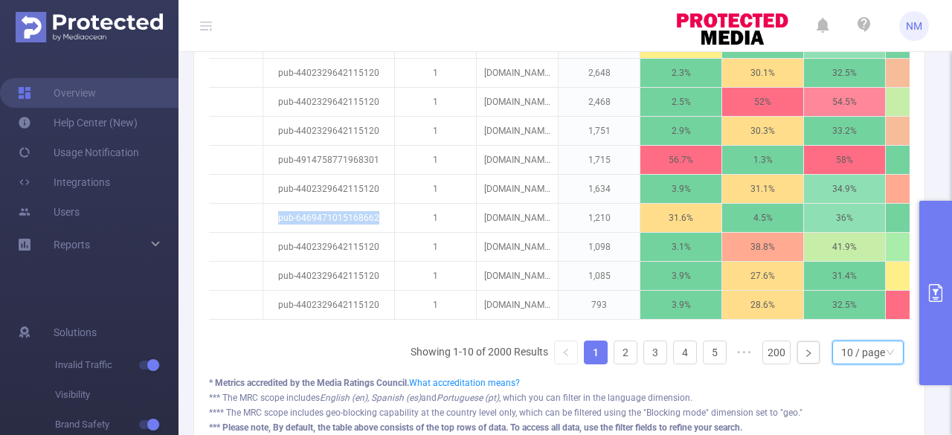
click at [853, 359] on div "10 / page" at bounding box center [863, 352] width 44 height 22
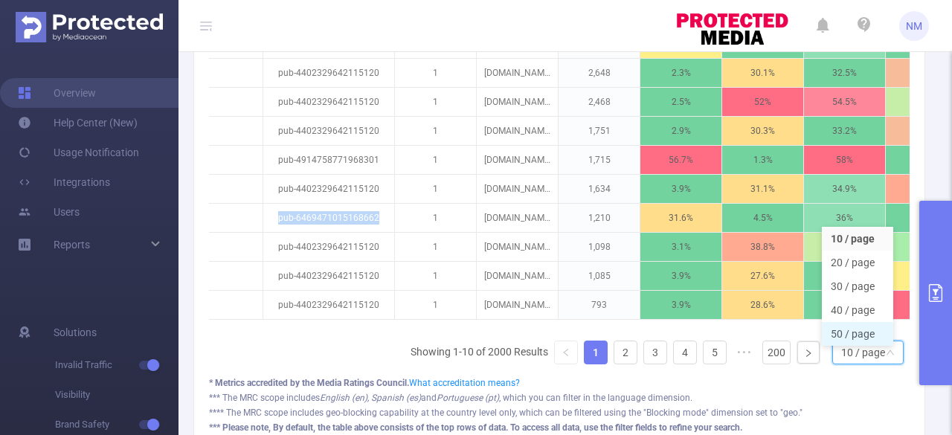
click at [839, 329] on li "50 / page" at bounding box center [857, 334] width 71 height 24
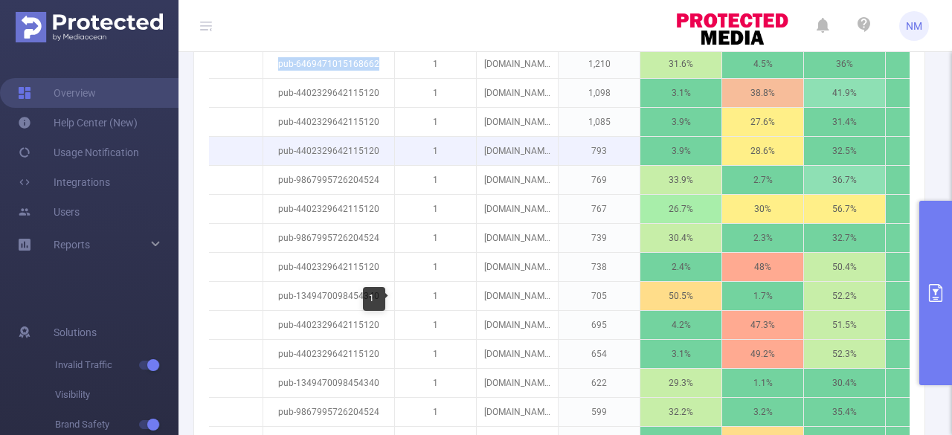
scroll to position [761, 0]
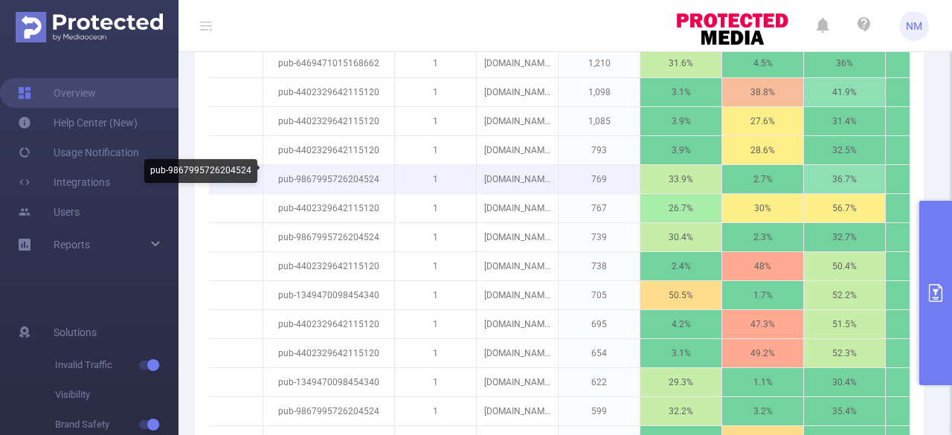
click at [334, 172] on p "pub-9867995726204524" at bounding box center [328, 179] width 131 height 28
copy p "pub-9867995726204524"
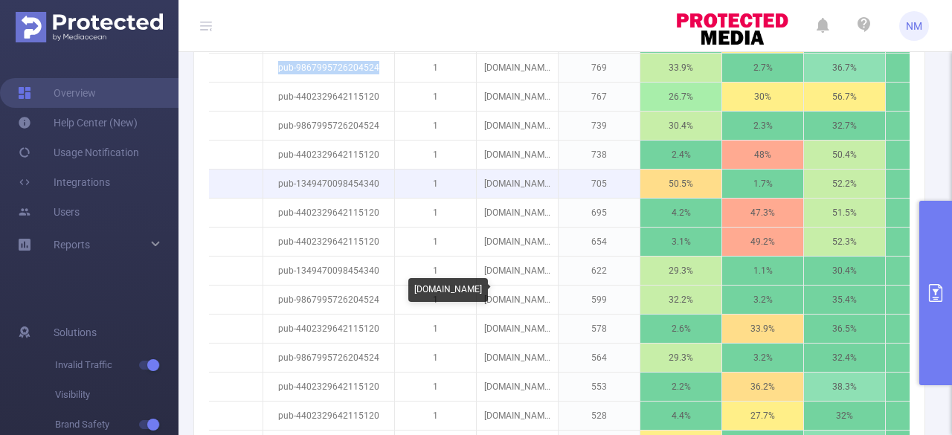
scroll to position [873, 0]
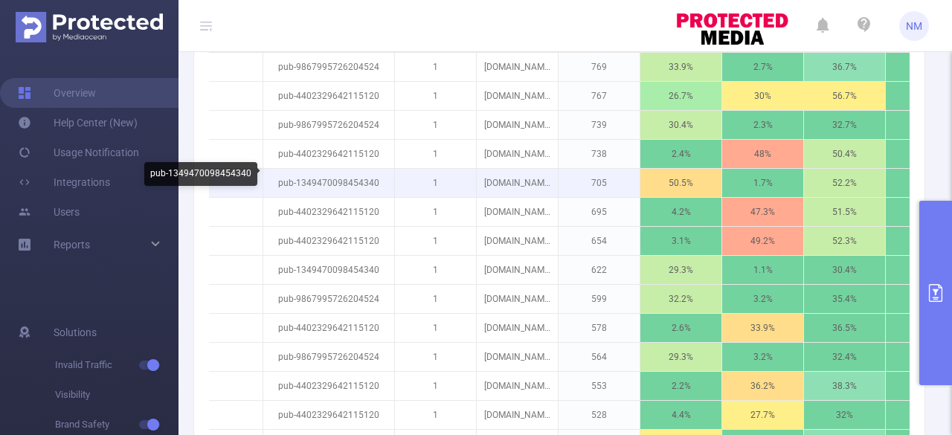
click at [335, 179] on p "pub-1349470098454340" at bounding box center [328, 183] width 131 height 28
copy p "pub-1349470098454340"
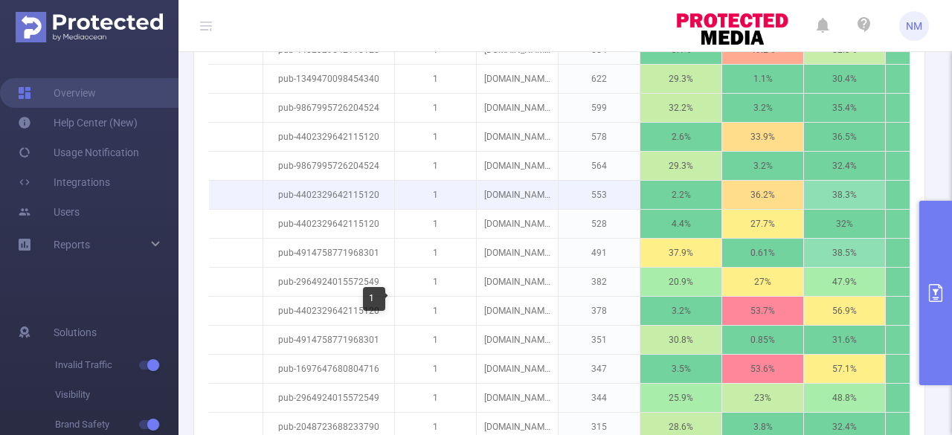
scroll to position [1106, 0]
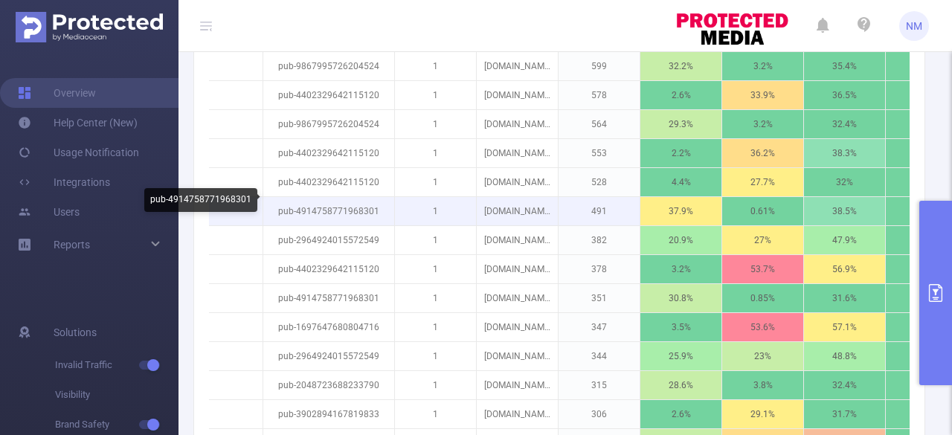
click at [329, 200] on p "pub-4914758771968301" at bounding box center [328, 211] width 131 height 28
copy p "pub-4914758771968301"
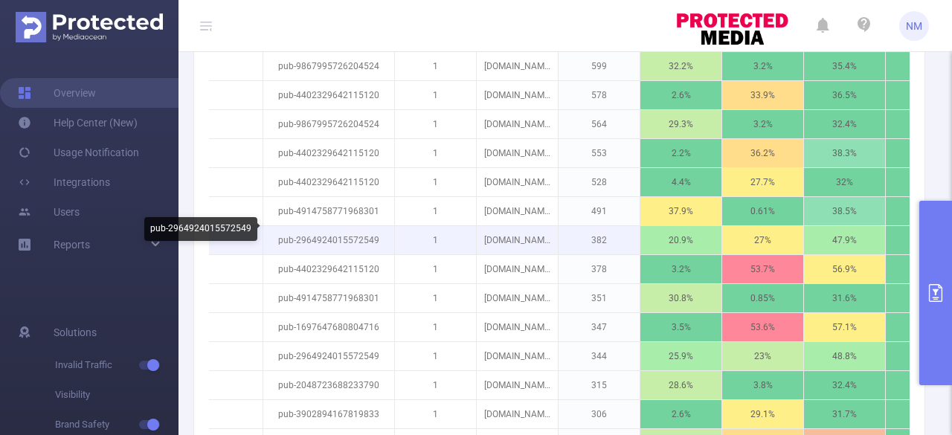
click at [347, 230] on p "pub-2964924015572549" at bounding box center [328, 240] width 131 height 28
copy p "pub-2964924015572549"
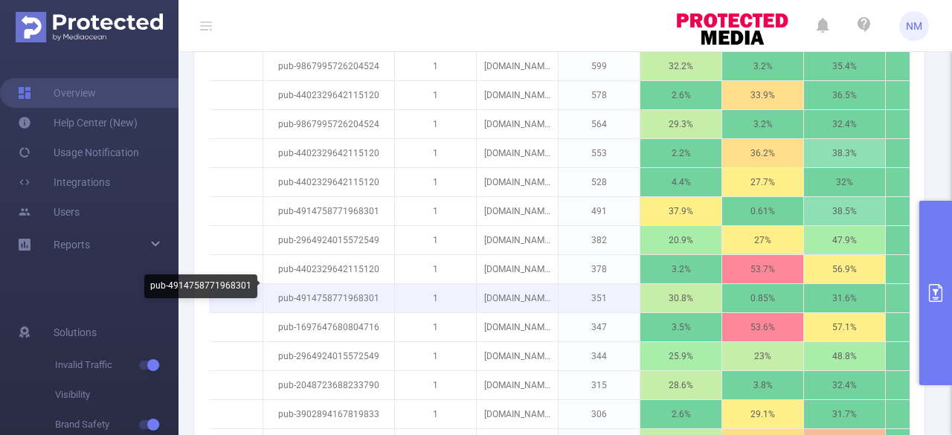
click at [368, 285] on p "pub-4914758771968301" at bounding box center [328, 298] width 131 height 28
click at [367, 285] on p "pub-4914758771968301" at bounding box center [328, 298] width 131 height 28
copy p "pub-4914758771968301"
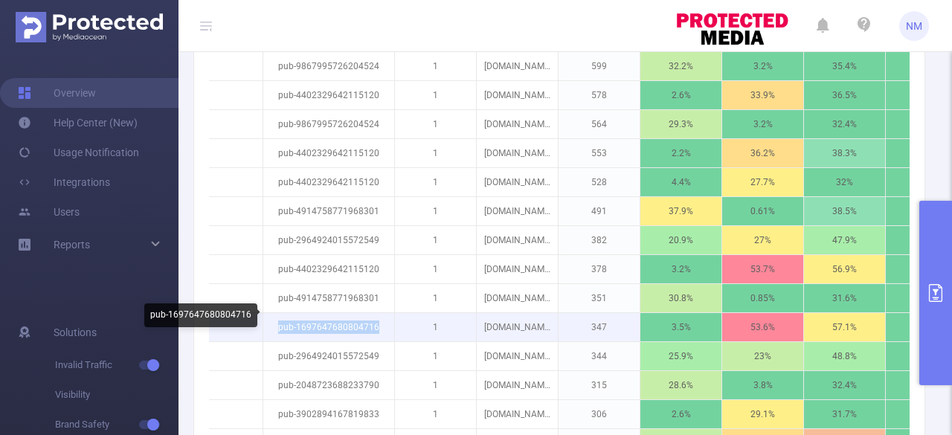
drag, startPoint x: 376, startPoint y: 318, endPoint x: 280, endPoint y: 321, distance: 96.0
click at [280, 321] on p "pub-1697647680804716" at bounding box center [328, 327] width 131 height 28
copy p "pub-1697647680804716"
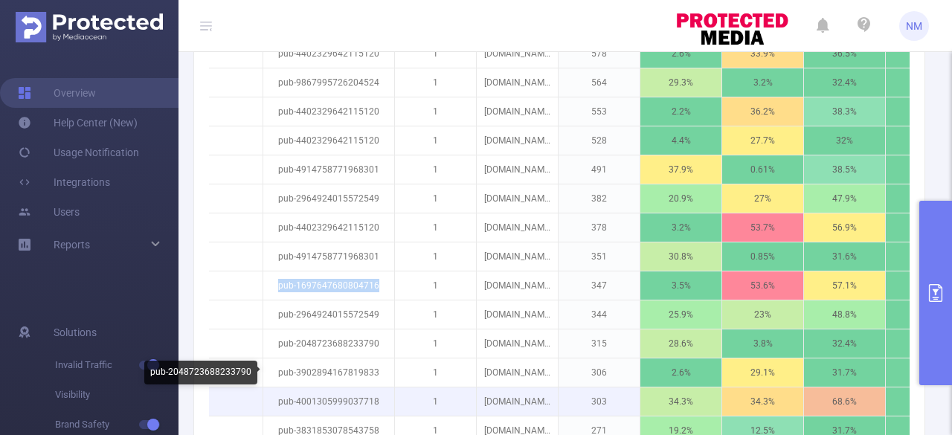
scroll to position [1180, 0]
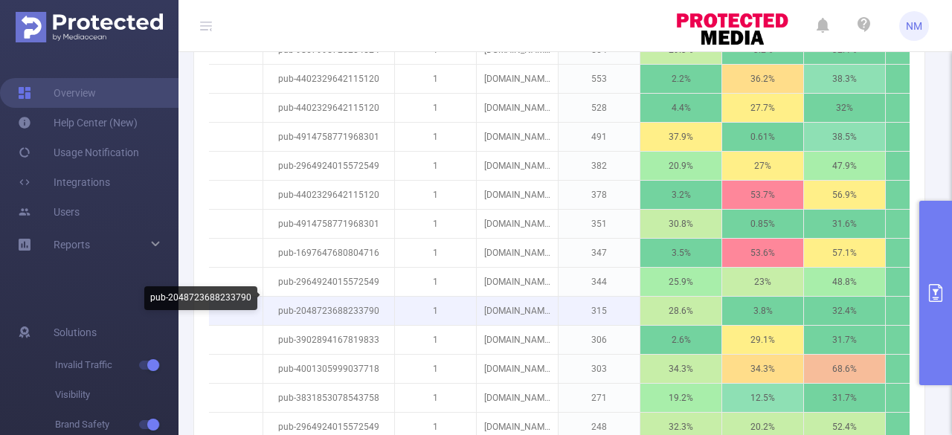
click at [372, 299] on p "pub-2048723688233790" at bounding box center [328, 311] width 131 height 28
click at [371, 299] on p "pub-2048723688233790" at bounding box center [328, 311] width 131 height 28
copy p "pub-2048723688233790"
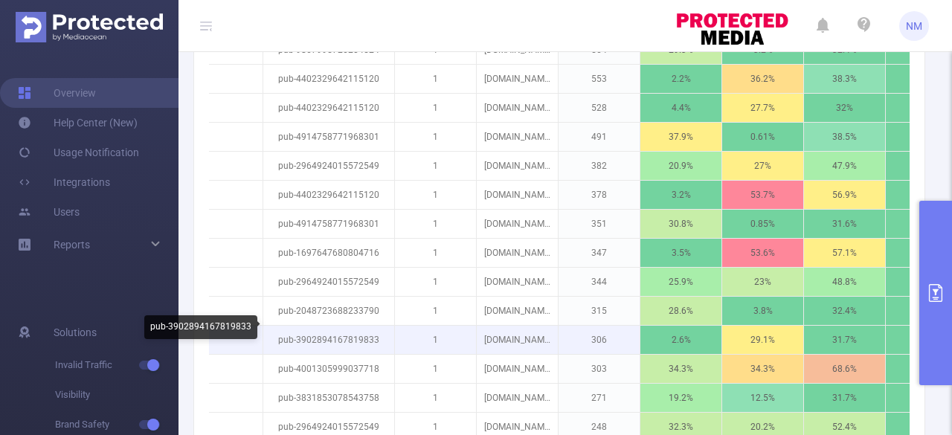
click at [353, 328] on p "pub-3902894167819833" at bounding box center [328, 340] width 131 height 28
click at [353, 329] on p "pub-3902894167819833" at bounding box center [328, 340] width 131 height 28
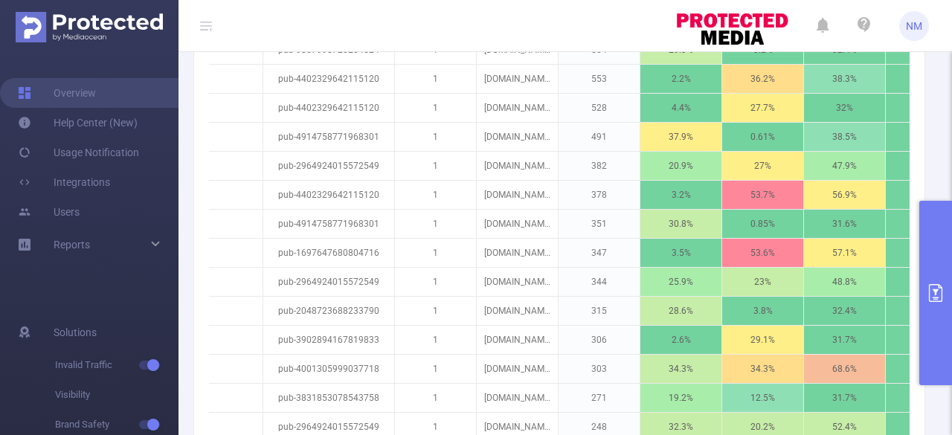
click at [456, 17] on header "NM" at bounding box center [476, 26] width 952 height 52
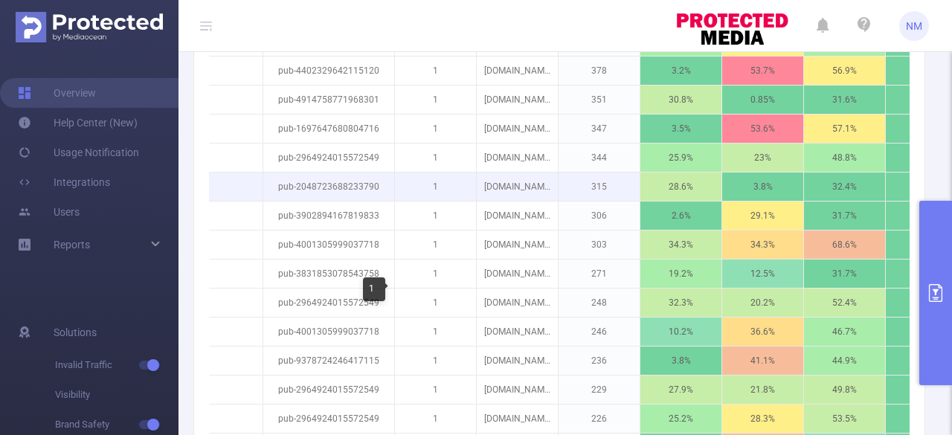
scroll to position [1351, 0]
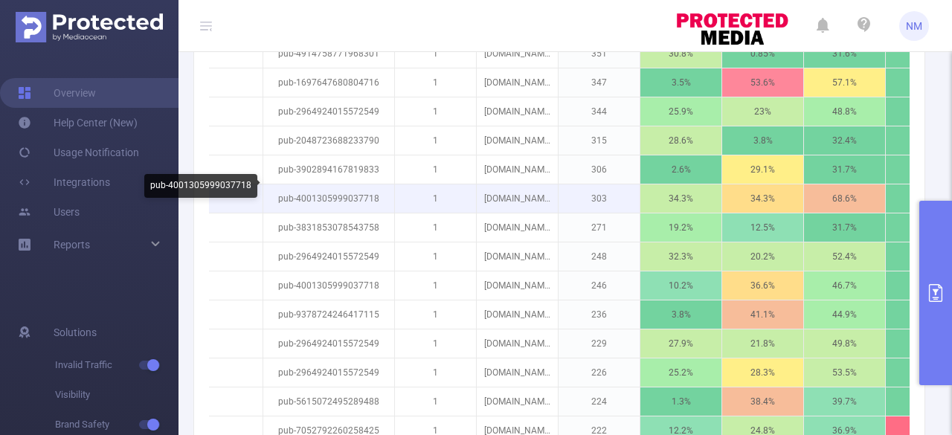
click at [342, 193] on p "pub-4001305999037718" at bounding box center [328, 198] width 131 height 28
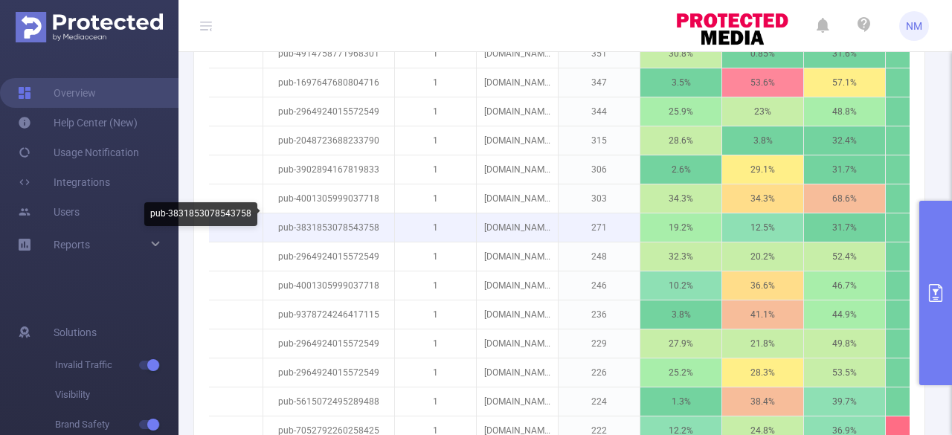
click at [314, 216] on p "pub-3831853078543758" at bounding box center [328, 227] width 131 height 28
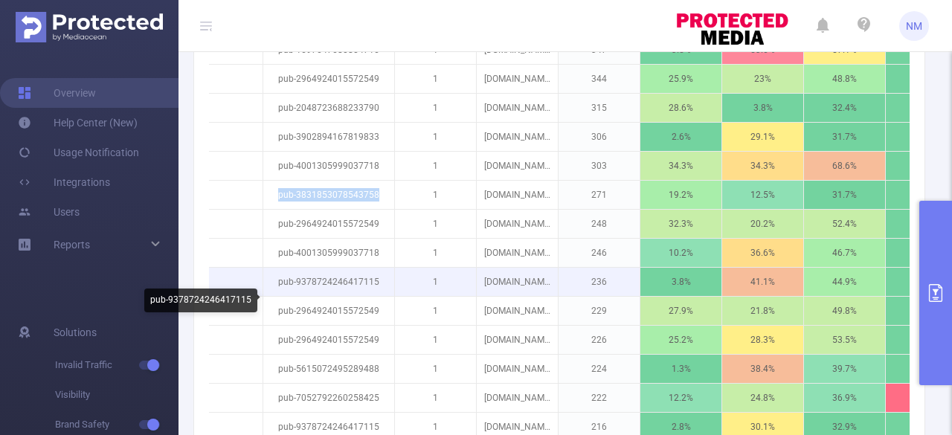
scroll to position [1384, 0]
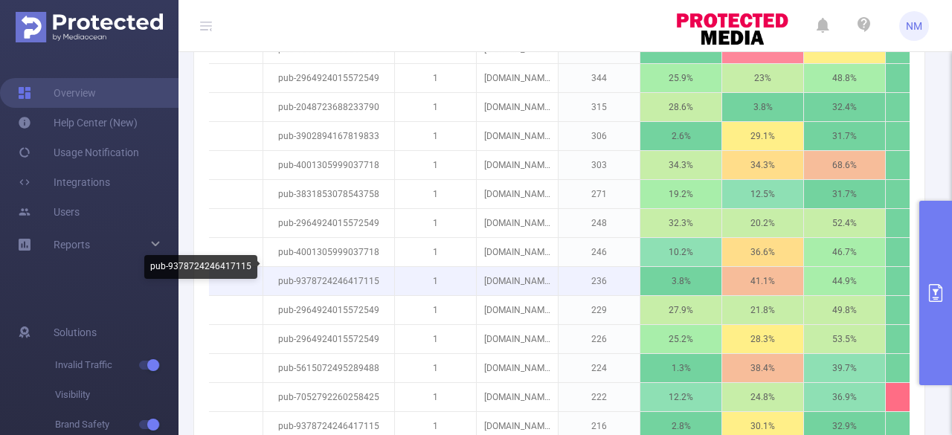
click at [340, 269] on p "pub-9378724246417115" at bounding box center [328, 281] width 131 height 28
click at [382, 267] on p "pub-9378724246417115" at bounding box center [328, 281] width 131 height 28
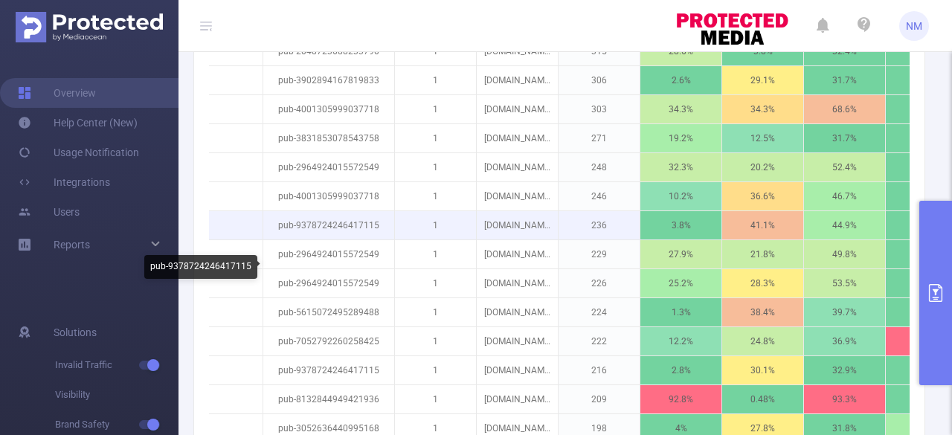
scroll to position [1439, 0]
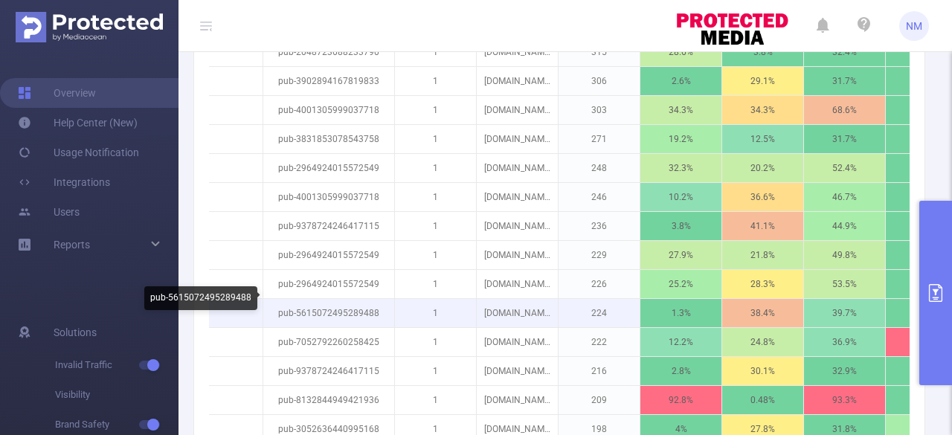
click at [351, 300] on p "pub-5615072495289488" at bounding box center [328, 313] width 131 height 28
click at [390, 299] on p "pub-5615072495289488" at bounding box center [328, 313] width 131 height 28
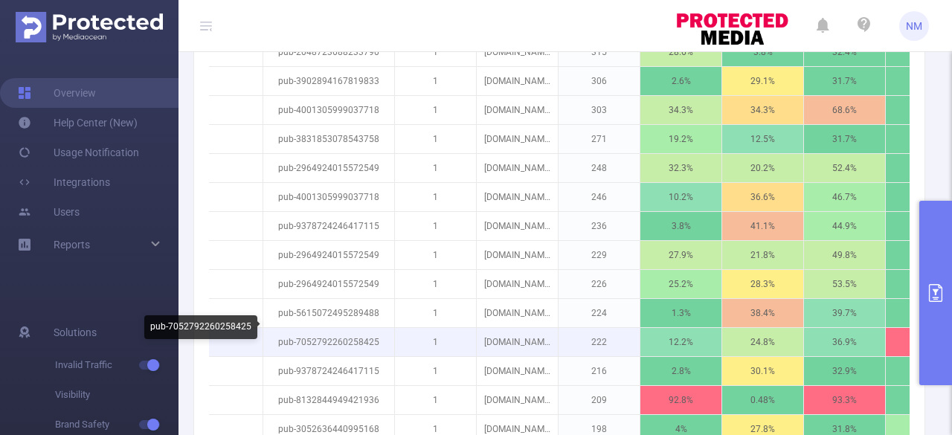
click at [360, 328] on p "pub-7052792260258425" at bounding box center [328, 342] width 131 height 28
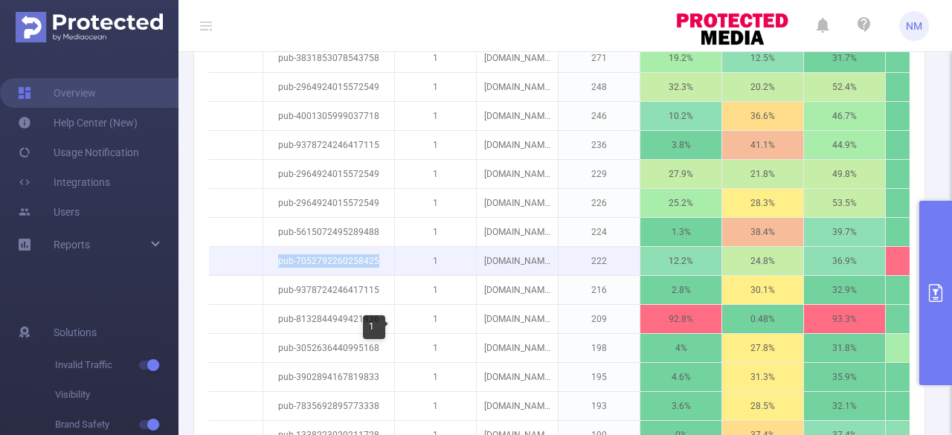
scroll to position [1521, 0]
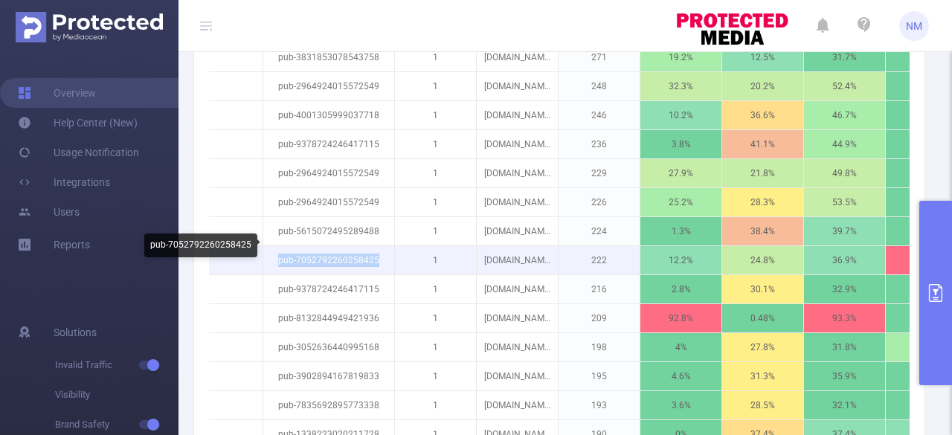
click at [393, 251] on p "pub-7052792260258425" at bounding box center [328, 260] width 131 height 28
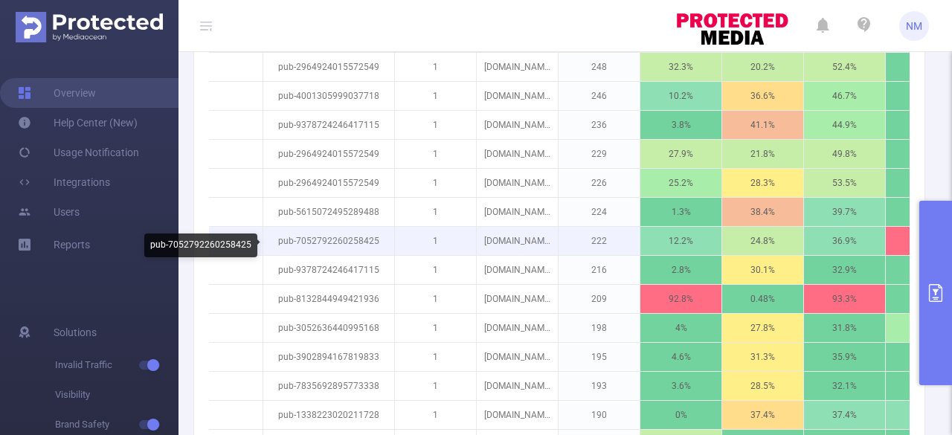
scroll to position [1541, 0]
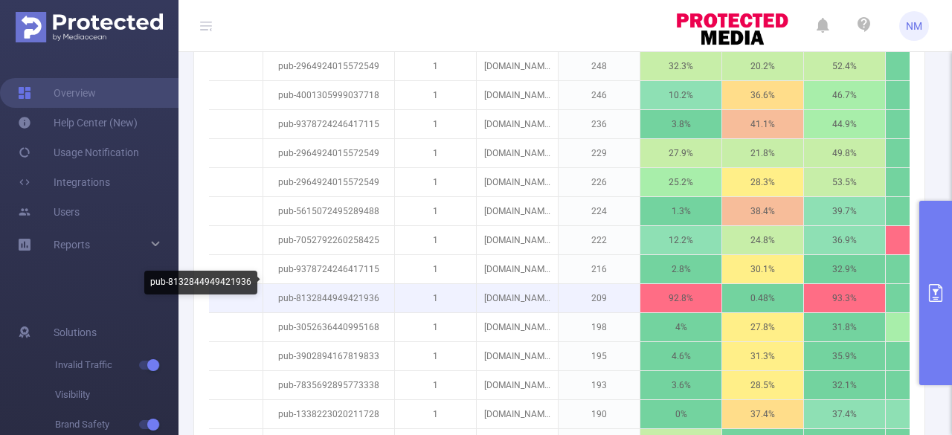
click at [350, 286] on p "pub-8132844949421936" at bounding box center [328, 298] width 131 height 28
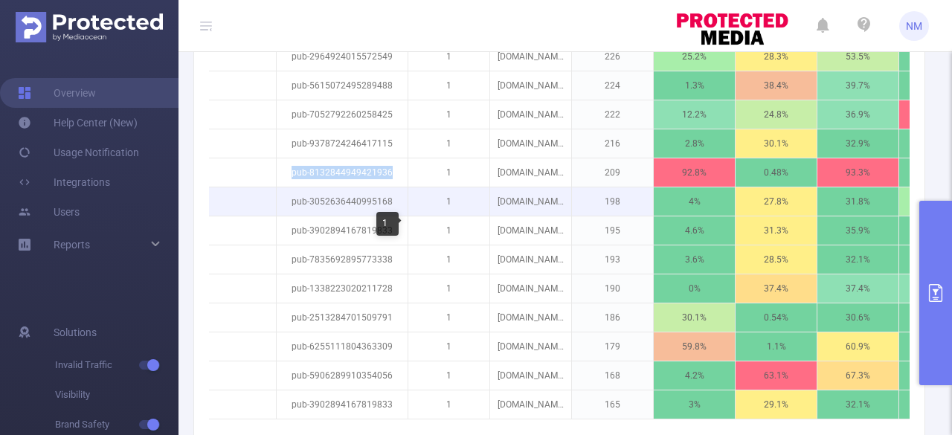
scroll to position [1676, 0]
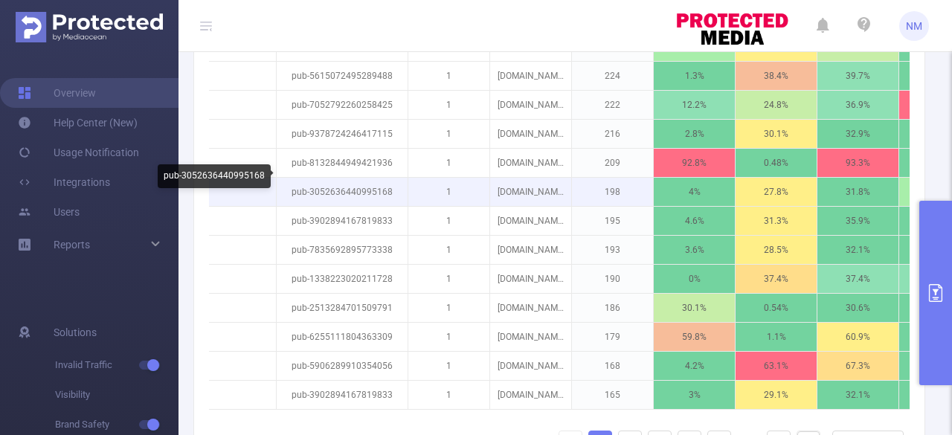
click at [350, 178] on p "pub-3052636440995168" at bounding box center [342, 192] width 131 height 28
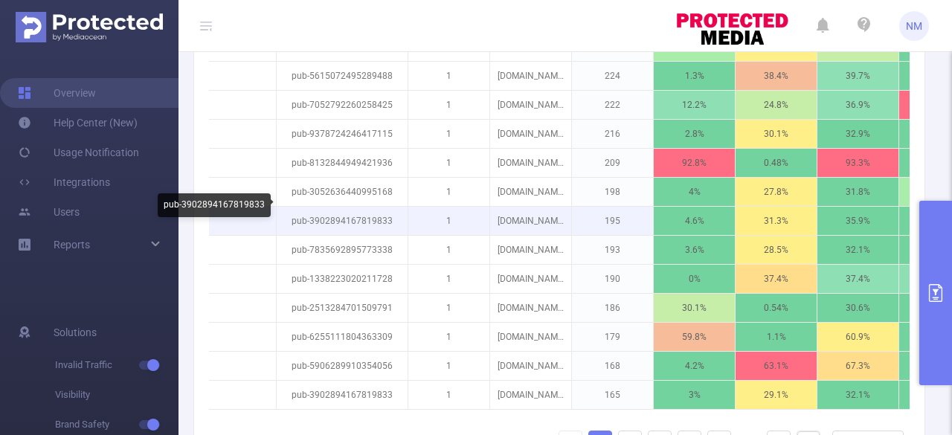
click at [367, 207] on p "pub-3902894167819833" at bounding box center [342, 221] width 131 height 28
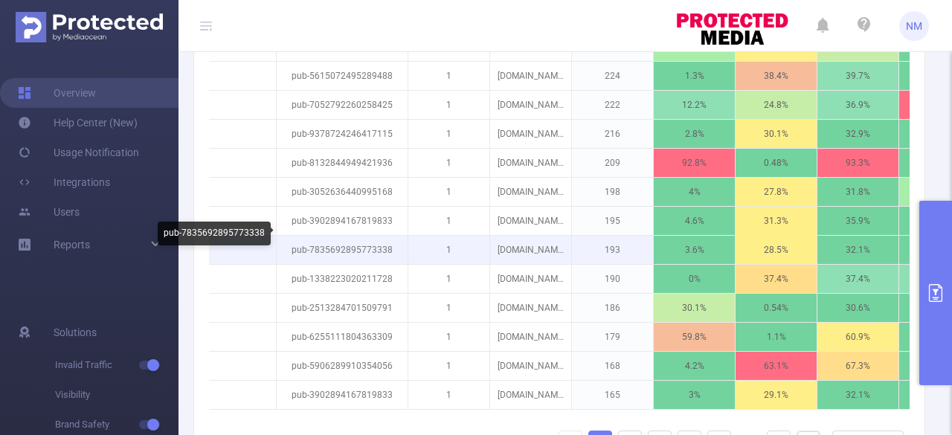
click at [373, 236] on p "pub-7835692895773338" at bounding box center [342, 250] width 131 height 28
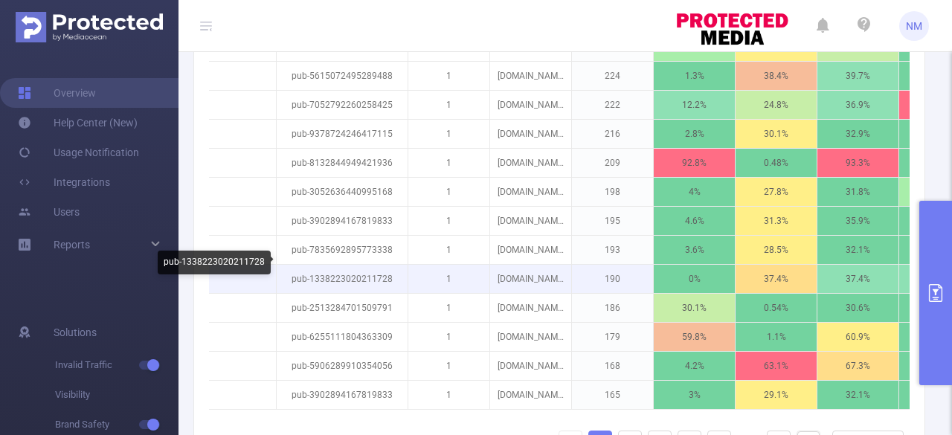
click at [339, 271] on p "pub-1338223020211728" at bounding box center [342, 279] width 131 height 28
click at [341, 267] on p "pub-1338223020211728" at bounding box center [342, 279] width 131 height 28
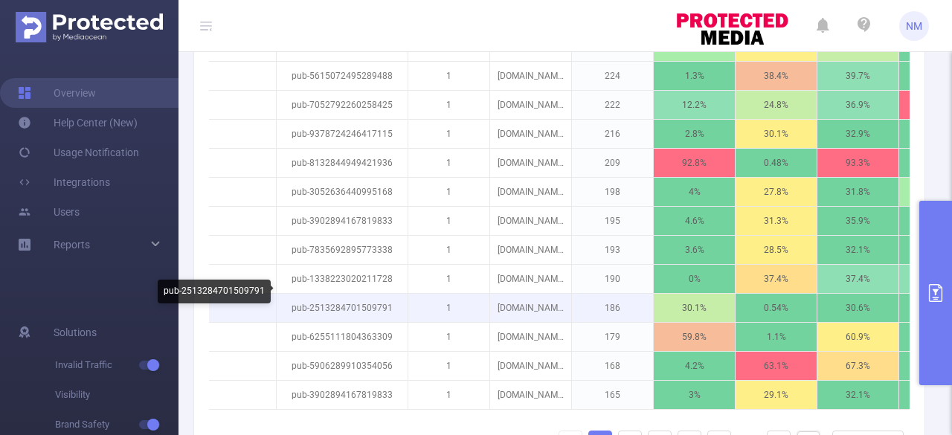
click at [347, 294] on p "pub-2513284701509791" at bounding box center [342, 308] width 131 height 28
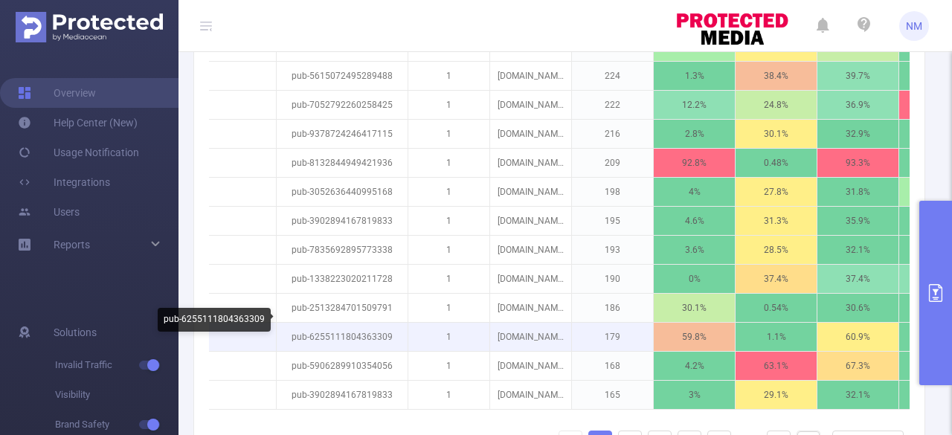
click at [347, 324] on p "pub-6255111804363309" at bounding box center [342, 337] width 131 height 28
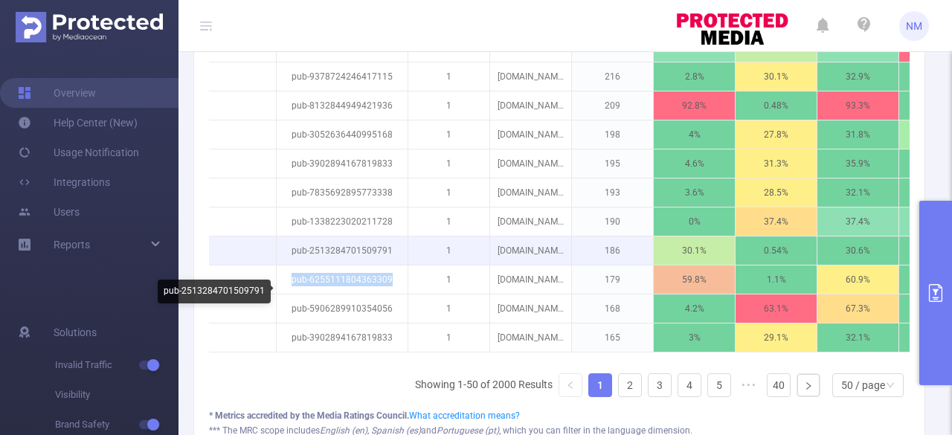
scroll to position [1738, 0]
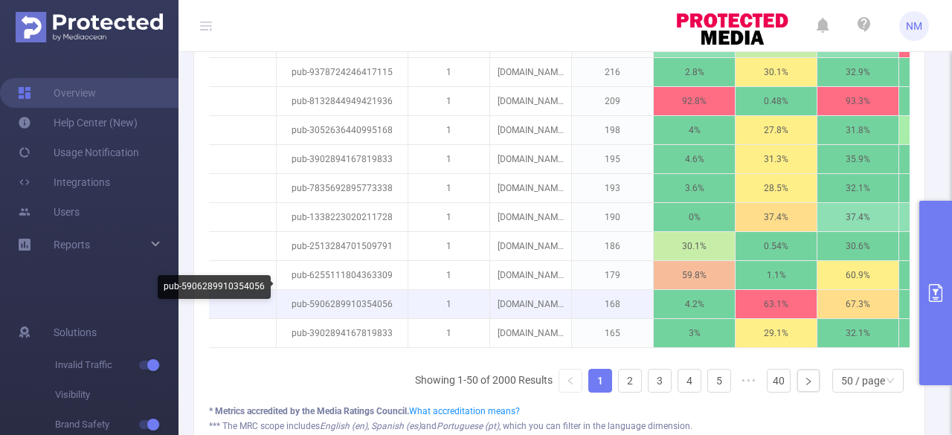
click at [366, 290] on p "pub-5906289910354056" at bounding box center [342, 304] width 131 height 28
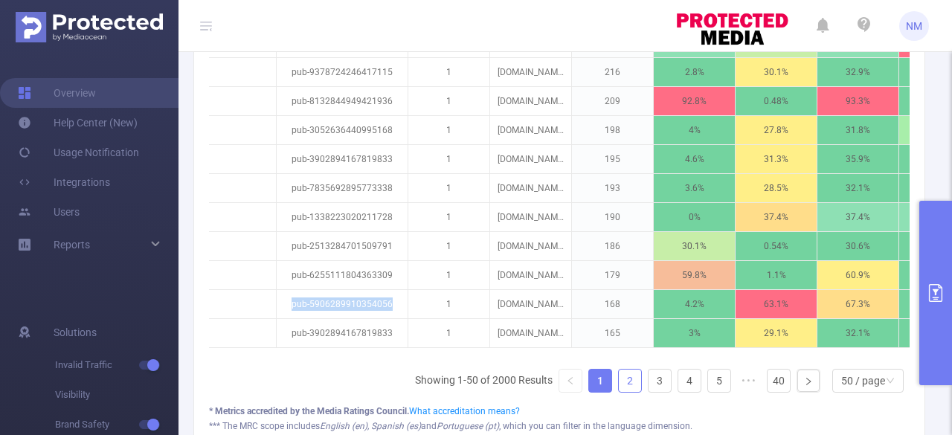
click at [619, 380] on link "2" at bounding box center [630, 381] width 22 height 22
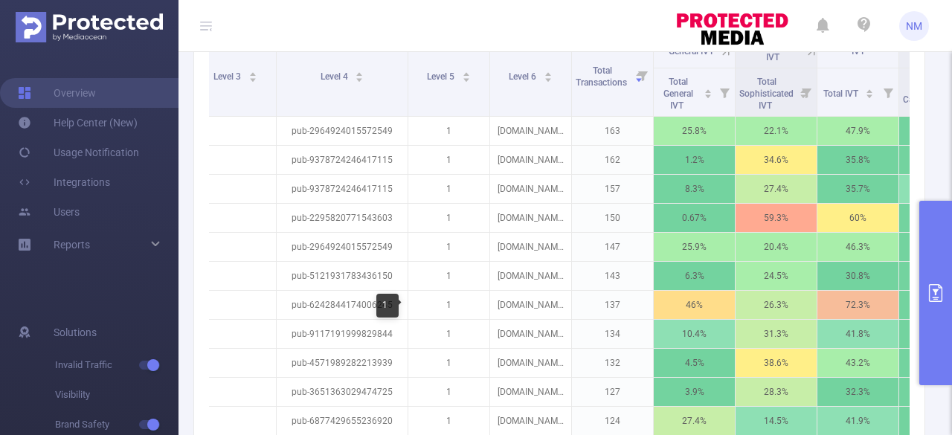
scroll to position [498, 0]
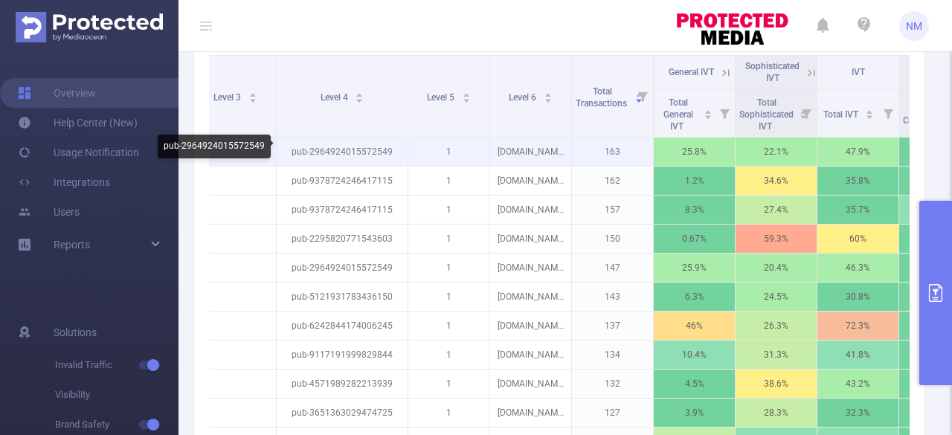
click at [353, 145] on p "pub-2964924015572549" at bounding box center [342, 152] width 131 height 28
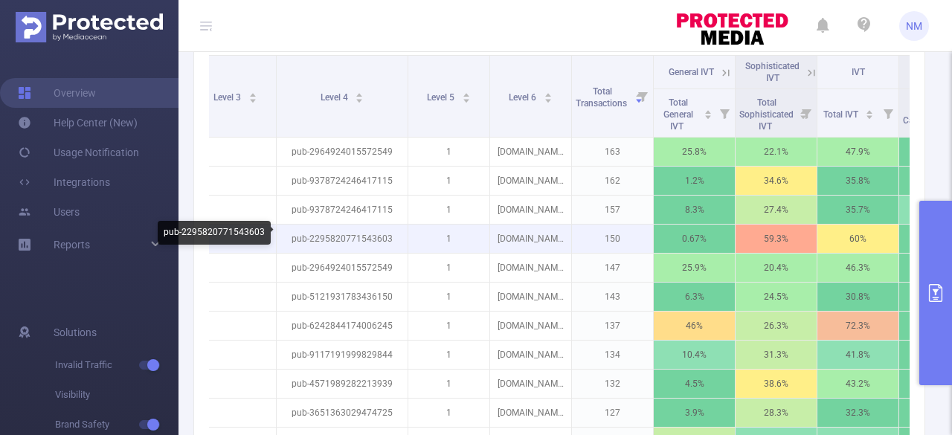
click at [350, 237] on p "pub-2295820771543603" at bounding box center [342, 239] width 131 height 28
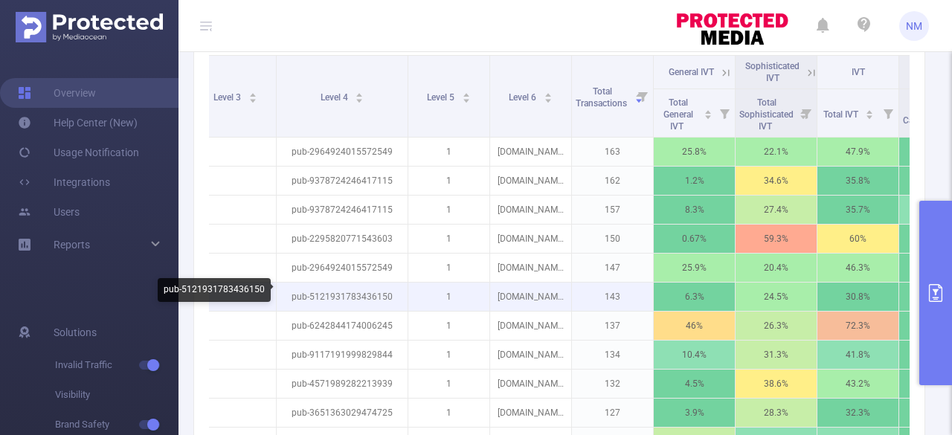
click at [344, 294] on p "pub-5121931783436150" at bounding box center [342, 297] width 131 height 28
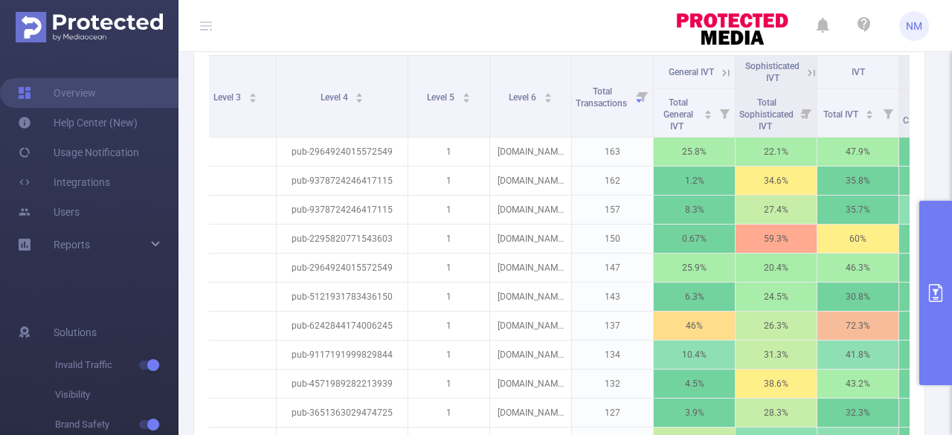
click at [322, 28] on header "NM" at bounding box center [476, 26] width 952 height 52
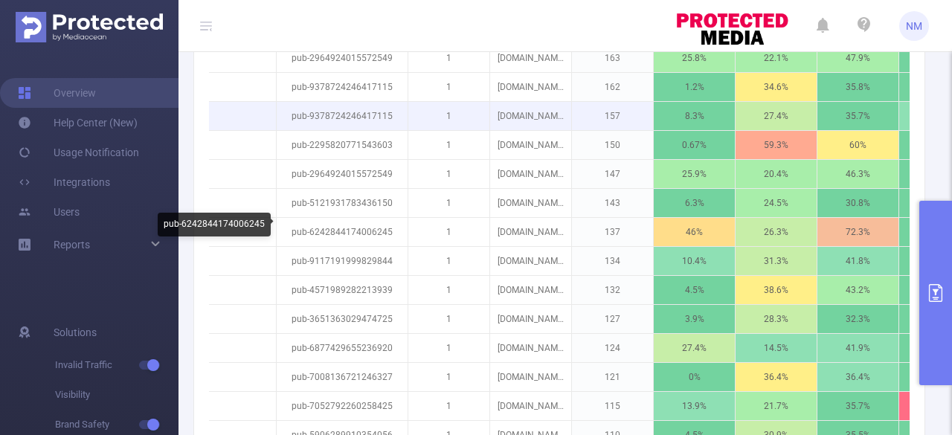
scroll to position [653, 0]
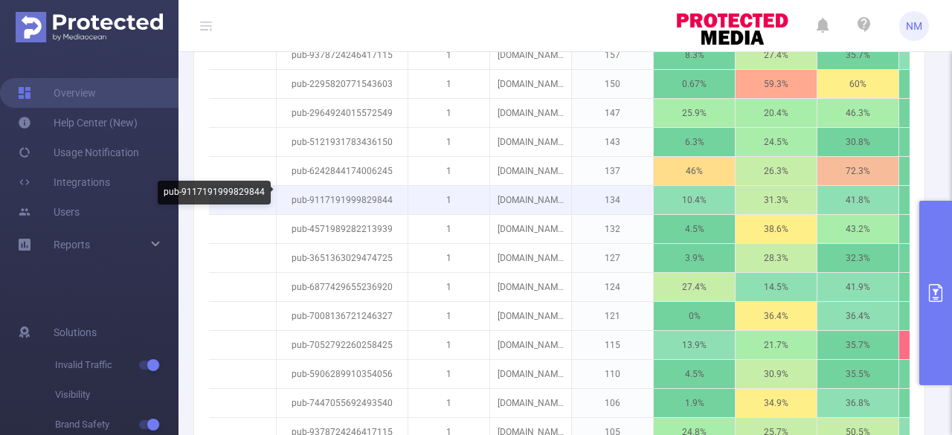
click at [344, 192] on p "pub-9117191999829844" at bounding box center [342, 200] width 131 height 28
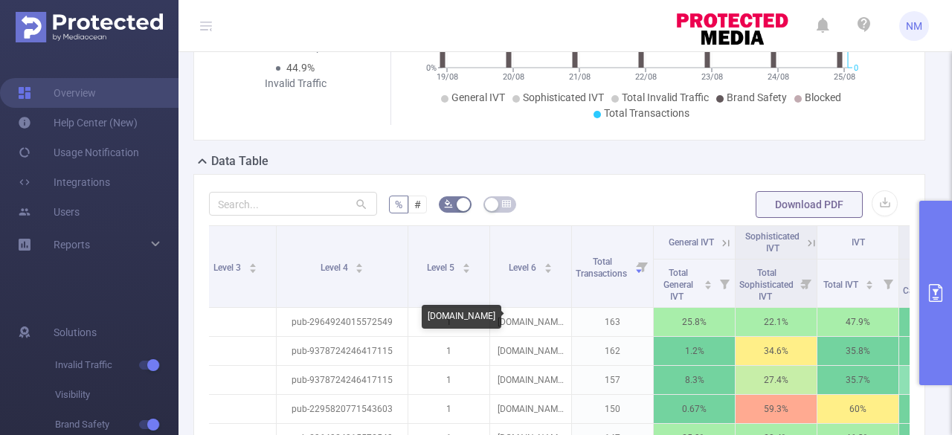
scroll to position [420, 0]
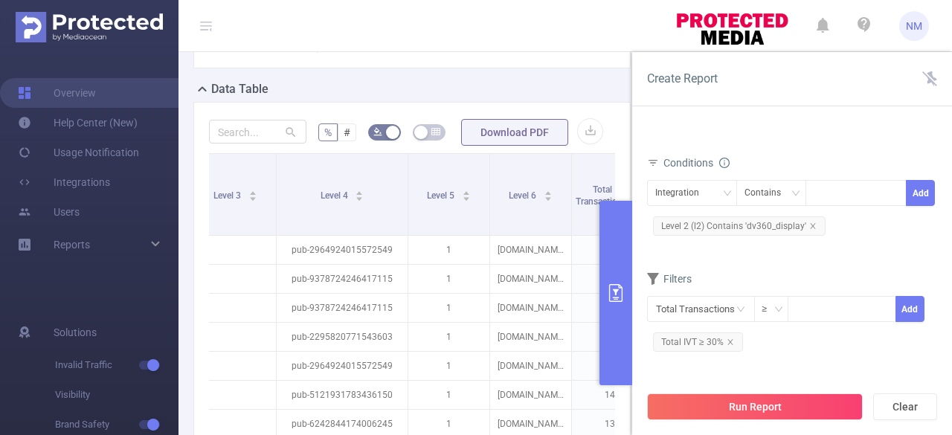
click at [934, 289] on div at bounding box center [935, 325] width 4 height 115
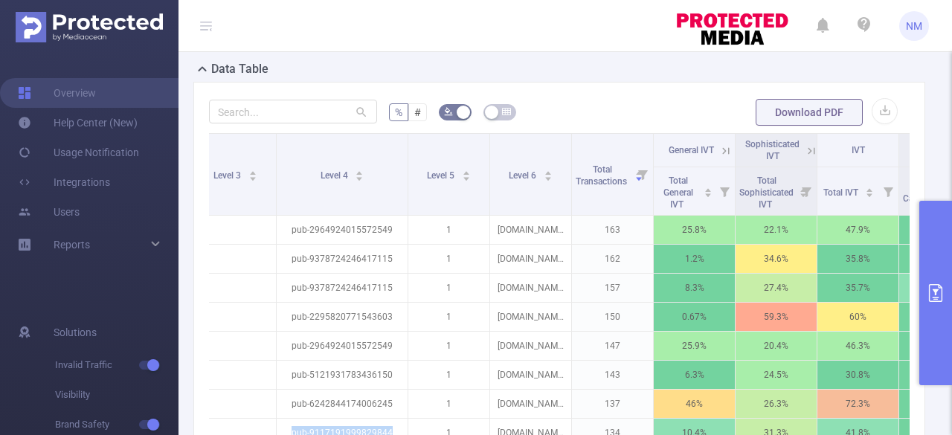
click at [537, 17] on header "NM" at bounding box center [476, 26] width 952 height 52
